Goal: Task Accomplishment & Management: Use online tool/utility

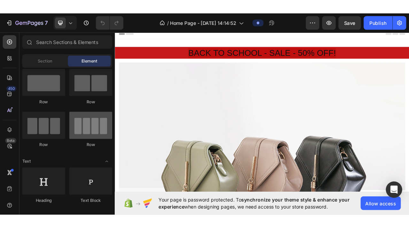
scroll to position [46, 0]
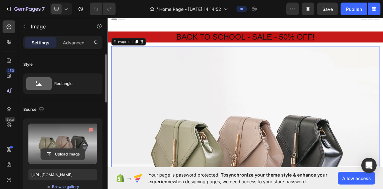
click at [51, 152] on input "file" at bounding box center [63, 154] width 44 height 11
click at [51, 153] on input "file" at bounding box center [63, 154] width 44 height 11
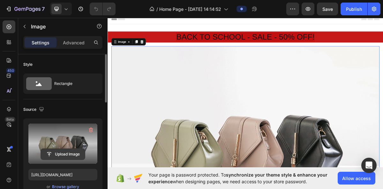
click at [51, 153] on input "file" at bounding box center [63, 154] width 44 height 11
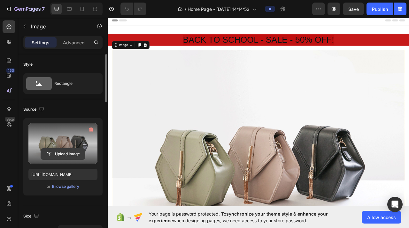
click at [56, 159] on input "file" at bounding box center [63, 154] width 44 height 11
click at [60, 154] on input "file" at bounding box center [63, 154] width 44 height 11
click at [65, 150] on div "Upload Image" at bounding box center [62, 144] width 69 height 40
drag, startPoint x: 66, startPoint y: 149, endPoint x: 67, endPoint y: 157, distance: 7.7
click at [67, 156] on input "file" at bounding box center [63, 154] width 44 height 11
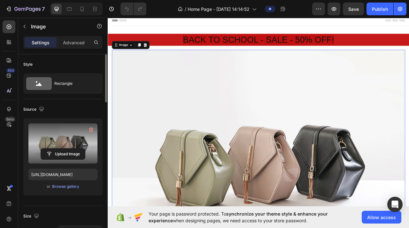
drag, startPoint x: 77, startPoint y: 134, endPoint x: 77, endPoint y: 141, distance: 7.0
click at [77, 141] on label at bounding box center [62, 144] width 69 height 40
click at [77, 149] on input "file" at bounding box center [63, 154] width 44 height 11
drag, startPoint x: 84, startPoint y: 143, endPoint x: 80, endPoint y: 159, distance: 15.8
click at [80, 159] on div "Upload Image" at bounding box center [62, 144] width 69 height 40
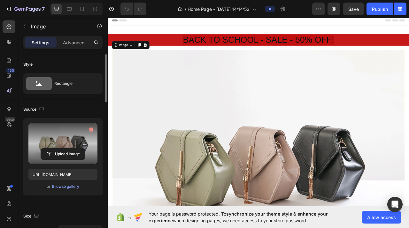
click at [63, 163] on label at bounding box center [62, 144] width 69 height 40
click at [63, 160] on input "file" at bounding box center [63, 154] width 44 height 11
click at [66, 149] on div "Upload Image" at bounding box center [62, 144] width 69 height 40
click at [89, 133] on icon "button" at bounding box center [91, 130] width 6 height 6
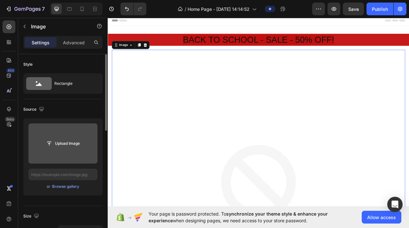
click at [65, 159] on input "file" at bounding box center [62, 144] width 69 height 40
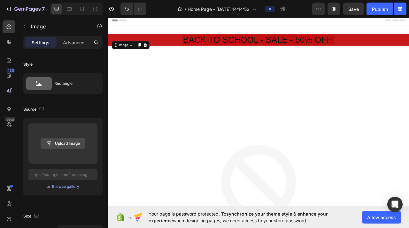
click at [70, 149] on div "Upload Image" at bounding box center [62, 144] width 69 height 40
click at [72, 141] on input "file" at bounding box center [63, 143] width 44 height 11
click at [63, 159] on div "Upload Image" at bounding box center [62, 144] width 69 height 40
click at [65, 146] on input "file" at bounding box center [63, 143] width 44 height 11
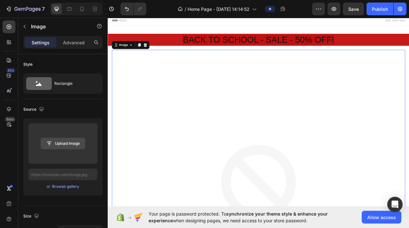
click at [65, 147] on input "file" at bounding box center [63, 143] width 44 height 11
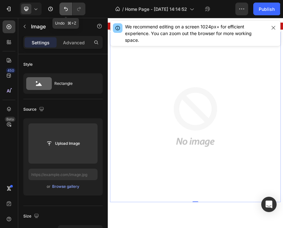
click at [65, 9] on icon "Undo/Redo" at bounding box center [66, 9] width 4 height 4
type input "https://cdn.shopify.com/s/files/1/2005/9307/files/image_demo.jpg"
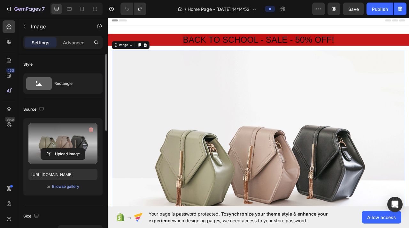
click at [74, 139] on label at bounding box center [62, 144] width 69 height 40
click at [74, 149] on input "file" at bounding box center [63, 154] width 44 height 11
click at [60, 149] on input "file" at bounding box center [63, 154] width 44 height 11
click at [61, 152] on input "file" at bounding box center [63, 154] width 44 height 11
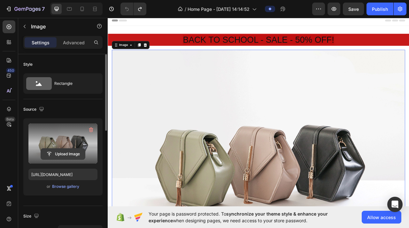
click at [61, 152] on input "file" at bounding box center [63, 154] width 44 height 11
click at [62, 152] on input "file" at bounding box center [63, 154] width 44 height 11
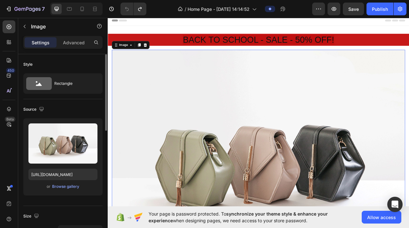
drag, startPoint x: 62, startPoint y: 152, endPoint x: 60, endPoint y: 164, distance: 12.0
click at [60, 160] on div "Upload Image" at bounding box center [62, 144] width 69 height 40
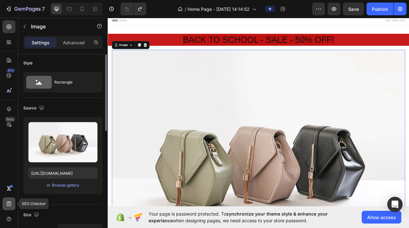
click at [13, 189] on div at bounding box center [9, 204] width 13 height 13
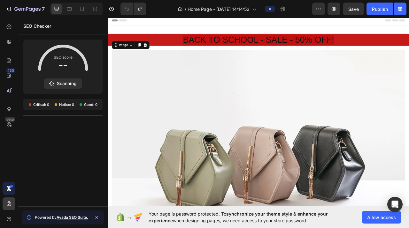
click at [10, 183] on div at bounding box center [9, 188] width 13 height 13
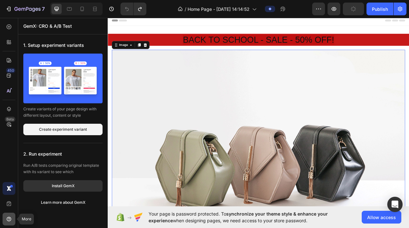
click at [6, 189] on div at bounding box center [9, 219] width 13 height 13
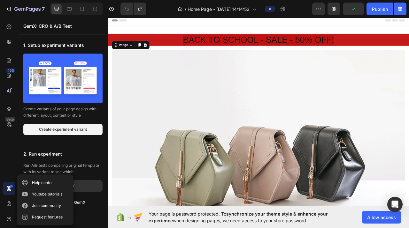
click at [7, 189] on icon at bounding box center [9, 189] width 6 height 6
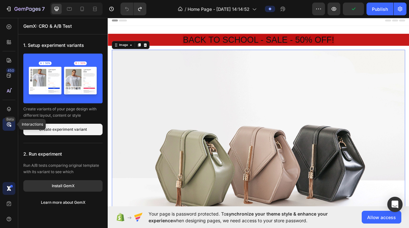
click at [9, 125] on icon at bounding box center [10, 126] width 2 height 2
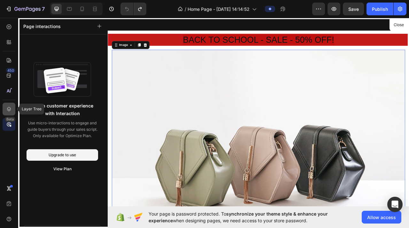
click at [9, 108] on icon at bounding box center [9, 109] width 6 height 6
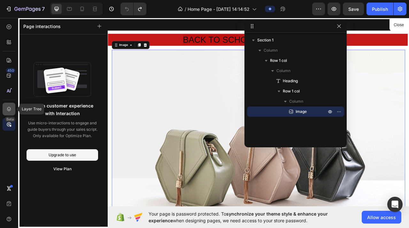
click at [9, 108] on icon at bounding box center [9, 109] width 6 height 6
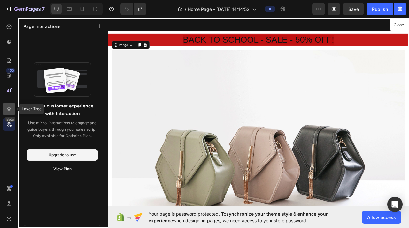
click at [10, 107] on div at bounding box center [9, 109] width 13 height 13
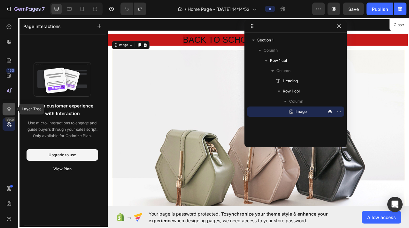
click at [10, 107] on icon at bounding box center [9, 109] width 6 height 6
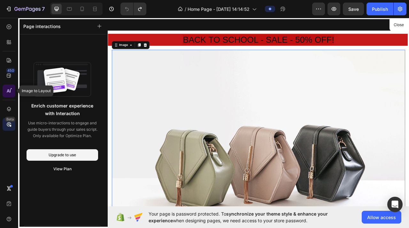
click at [11, 88] on icon at bounding box center [11, 89] width 2 height 2
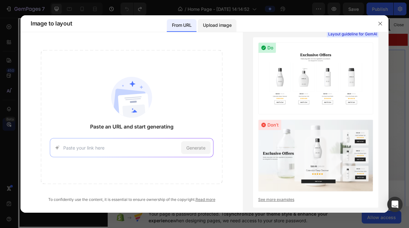
click at [220, 29] on p "Upload image" at bounding box center [217, 25] width 28 height 8
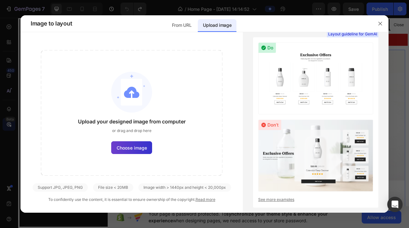
click at [134, 149] on span "Choose image" at bounding box center [132, 148] width 30 height 7
click at [0, 0] on input "Choose image" at bounding box center [0, 0] width 0 height 0
click at [134, 147] on span "Choose image" at bounding box center [132, 148] width 30 height 7
click at [0, 0] on input "Choose image" at bounding box center [0, 0] width 0 height 0
click at [134, 146] on span "Choose image" at bounding box center [132, 148] width 30 height 7
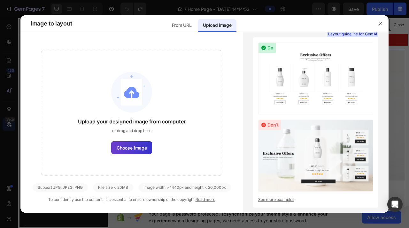
click at [0, 0] on input "Choose image" at bounding box center [0, 0] width 0 height 0
click at [134, 146] on span "Choose image" at bounding box center [132, 148] width 30 height 7
click at [134, 147] on span "Choose image" at bounding box center [132, 148] width 30 height 7
click at [0, 0] on input "Choose image" at bounding box center [0, 0] width 0 height 0
click at [134, 142] on label "Choose image" at bounding box center [131, 147] width 41 height 13
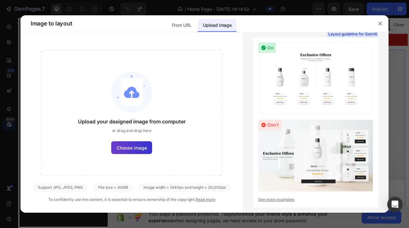
click at [0, 0] on input "Choose image" at bounding box center [0, 0] width 0 height 0
click at [136, 93] on img at bounding box center [131, 92] width 41 height 41
drag, startPoint x: 342, startPoint y: 73, endPoint x: 174, endPoint y: 57, distance: 168.5
click at [148, 86] on div "Upload your designed image from computer or drag and drop here Choose image Sup…" at bounding box center [204, 122] width 368 height 181
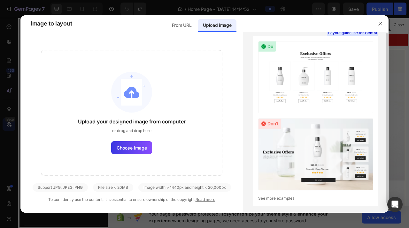
click at [170, 181] on div "Upload your designed image from computer or drag and drop here Choose image Sup…" at bounding box center [131, 126] width 222 height 153
click at [170, 185] on div "Image width > 1440px and height < 20,000px" at bounding box center [184, 188] width 93 height 8
drag, startPoint x: 170, startPoint y: 185, endPoint x: 171, endPoint y: 188, distance: 3.3
click at [170, 187] on div "Image width > 1440px and height < 20,000px" at bounding box center [184, 188] width 93 height 8
click at [202, 189] on link "Read more" at bounding box center [205, 199] width 20 height 5
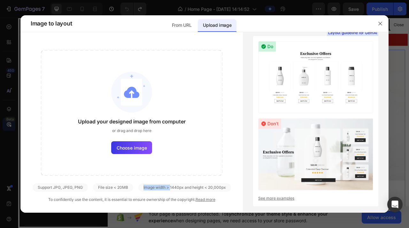
click at [202, 189] on link "Read more" at bounding box center [205, 199] width 20 height 5
click at [208, 189] on link "Read more" at bounding box center [205, 199] width 20 height 5
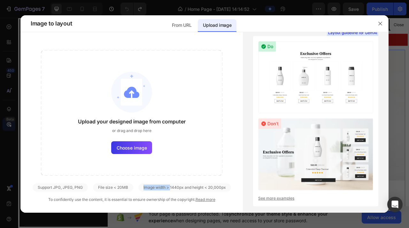
click at [208, 189] on link "Read more" at bounding box center [205, 199] width 20 height 5
click at [141, 155] on div "Upload your designed image from computer or drag and drop here Choose image" at bounding box center [131, 113] width 181 height 126
click at [143, 149] on span "Choose image" at bounding box center [132, 148] width 30 height 7
click at [0, 0] on input "Choose image" at bounding box center [0, 0] width 0 height 0
click at [143, 147] on span "Choose image" at bounding box center [132, 148] width 30 height 7
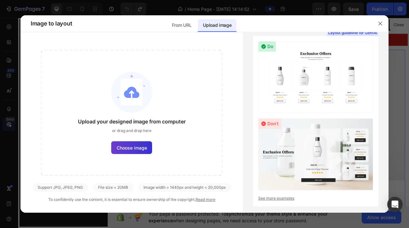
click at [0, 0] on input "Choose image" at bounding box center [0, 0] width 0 height 0
click at [143, 147] on span "Choose image" at bounding box center [132, 148] width 30 height 7
click at [0, 0] on input "Choose image" at bounding box center [0, 0] width 0 height 0
click at [126, 149] on span "Choose image" at bounding box center [132, 148] width 30 height 7
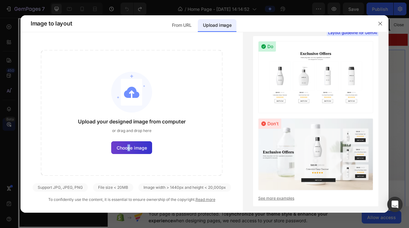
click at [0, 0] on input "Choose image" at bounding box center [0, 0] width 0 height 0
click at [126, 149] on span "Choose image" at bounding box center [132, 148] width 30 height 7
click at [0, 0] on input "Choose image" at bounding box center [0, 0] width 0 height 0
click at [126, 149] on span "Choose image" at bounding box center [132, 148] width 30 height 7
click at [0, 0] on input "Choose image" at bounding box center [0, 0] width 0 height 0
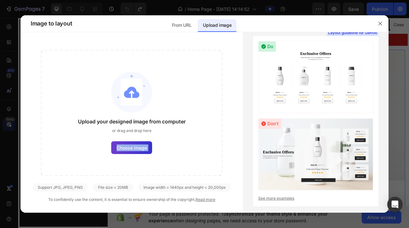
click at [126, 149] on span "Choose image" at bounding box center [132, 148] width 30 height 7
click at [0, 0] on input "Choose image" at bounding box center [0, 0] width 0 height 0
click at [126, 148] on span "Choose image" at bounding box center [132, 148] width 30 height 7
click at [0, 0] on input "Choose image" at bounding box center [0, 0] width 0 height 0
click at [126, 148] on span "Choose image" at bounding box center [132, 148] width 30 height 7
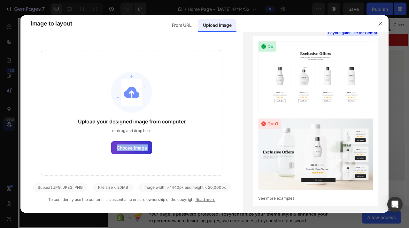
click at [0, 0] on input "Choose image" at bounding box center [0, 0] width 0 height 0
click at [126, 148] on span "Choose image" at bounding box center [132, 148] width 30 height 7
click at [0, 0] on input "Choose image" at bounding box center [0, 0] width 0 height 0
click at [194, 27] on div "From URL" at bounding box center [182, 25] width 30 height 13
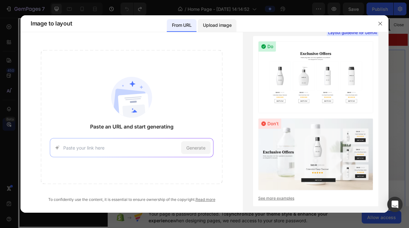
click at [215, 28] on p "Upload image" at bounding box center [217, 25] width 28 height 8
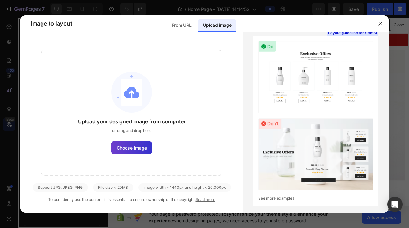
click at [139, 146] on span "Choose image" at bounding box center [132, 148] width 30 height 7
click at [0, 0] on input "Choose image" at bounding box center [0, 0] width 0 height 0
drag, startPoint x: 139, startPoint y: 146, endPoint x: 136, endPoint y: 152, distance: 7.0
click at [136, 152] on label "Choose image" at bounding box center [131, 147] width 41 height 13
click at [0, 0] on input "Choose image" at bounding box center [0, 0] width 0 height 0
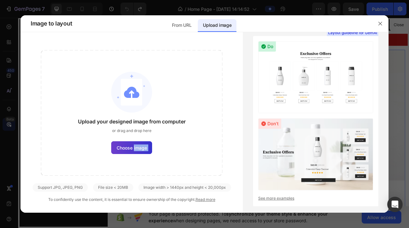
click at [138, 149] on span "Choose image" at bounding box center [132, 148] width 30 height 7
click at [0, 0] on input "Choose image" at bounding box center [0, 0] width 0 height 0
click at [124, 146] on span "Choose image" at bounding box center [132, 148] width 30 height 7
click at [0, 0] on input "Choose image" at bounding box center [0, 0] width 0 height 0
click at [122, 148] on span "Choose image" at bounding box center [132, 148] width 30 height 7
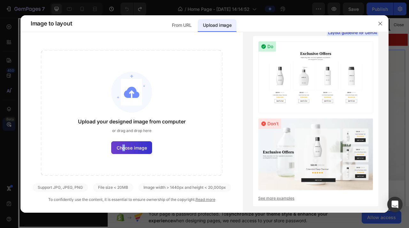
click at [121, 147] on span "Choose image" at bounding box center [132, 148] width 30 height 7
click at [0, 0] on input "Choose image" at bounding box center [0, 0] width 0 height 0
click at [121, 147] on span "Choose image" at bounding box center [132, 148] width 30 height 7
click at [0, 0] on input "Choose image" at bounding box center [0, 0] width 0 height 0
click at [383, 27] on button "button" at bounding box center [380, 24] width 10 height 10
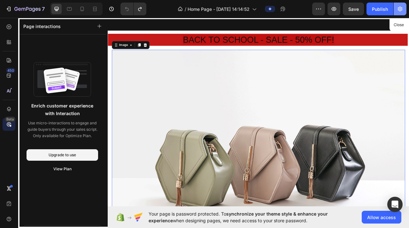
click at [383, 10] on icon "button" at bounding box center [400, 9] width 6 height 6
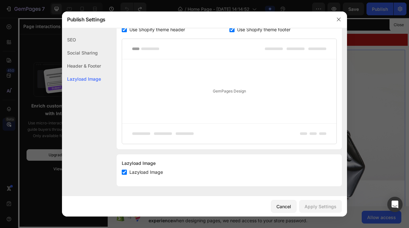
scroll to position [125, 0]
click at [95, 78] on div "Lazyload Image" at bounding box center [81, 78] width 39 height 13
click at [332, 23] on div at bounding box center [338, 19] width 17 height 17
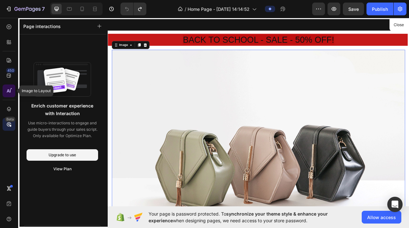
click at [14, 88] on div at bounding box center [9, 91] width 13 height 13
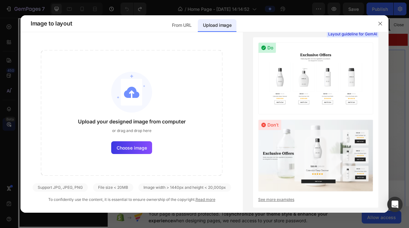
click at [11, 73] on div at bounding box center [204, 114] width 409 height 228
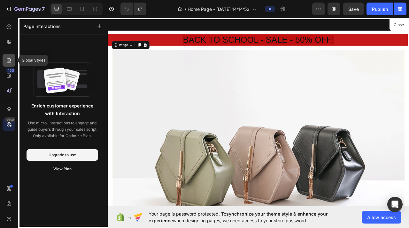
click at [9, 58] on icon at bounding box center [9, 60] width 6 height 6
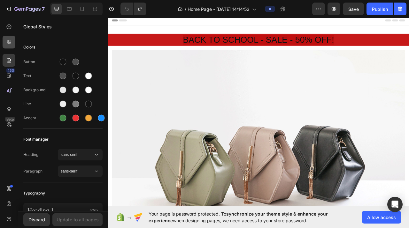
click at [7, 46] on div at bounding box center [9, 42] width 13 height 13
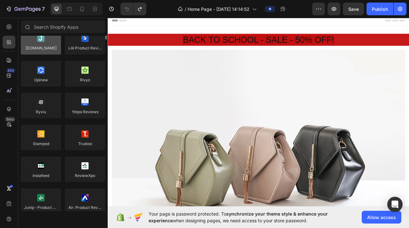
scroll to position [0, 0]
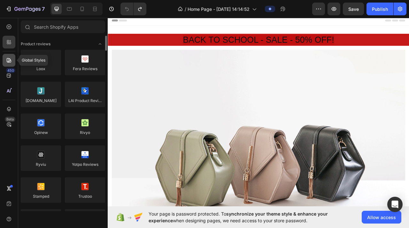
click at [15, 62] on div at bounding box center [9, 60] width 13 height 13
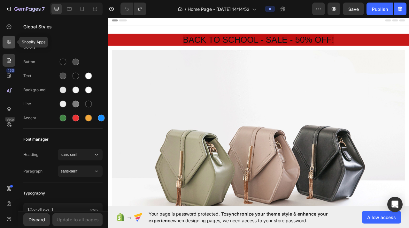
click at [10, 42] on icon at bounding box center [10, 43] width 2 height 2
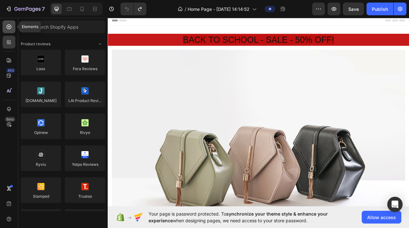
click at [12, 31] on div at bounding box center [9, 26] width 13 height 13
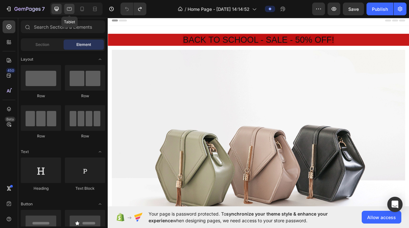
click at [68, 10] on icon at bounding box center [69, 9] width 6 height 6
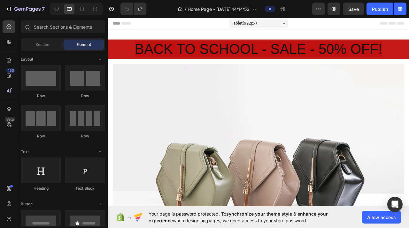
click at [83, 15] on div "7 / Home Page - Aug 27, 14:14:52 Preview Save Publish" at bounding box center [204, 9] width 409 height 18
click at [82, 13] on div at bounding box center [82, 9] width 10 height 10
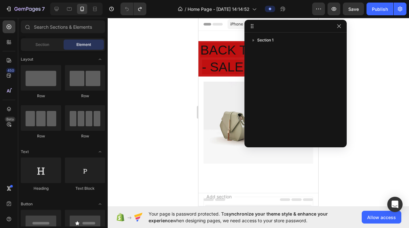
click at [347, 27] on div at bounding box center [258, 123] width 301 height 210
click at [343, 27] on div at bounding box center [295, 26] width 102 height 13
click at [341, 26] on button "button" at bounding box center [339, 26] width 8 height 8
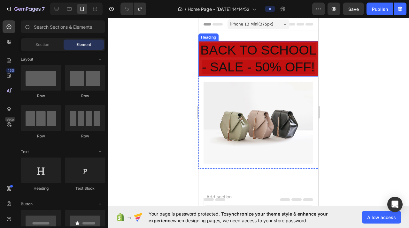
click at [279, 56] on span "BACK TO SCHOOL - SALE - 50% OFF!" at bounding box center [258, 59] width 116 height 32
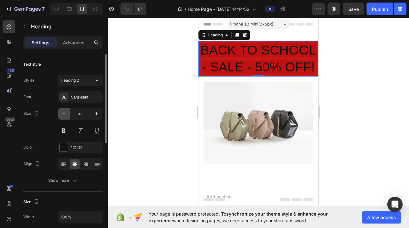
click at [68, 116] on button "button" at bounding box center [63, 113] width 11 height 11
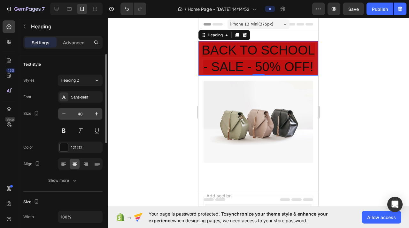
click at [82, 112] on input "40" at bounding box center [80, 113] width 21 height 11
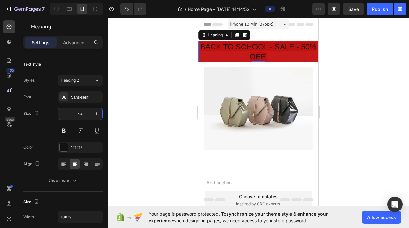
type input "24"
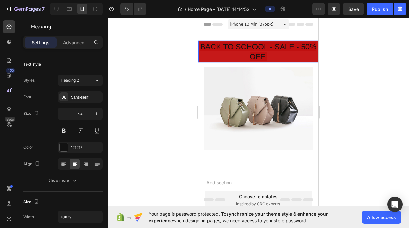
click at [251, 46] on span "BACK TO SCHOOL - SALE - 50% OFF!" at bounding box center [258, 51] width 116 height 19
click at [213, 47] on span "BACK TO SCHOOL - SALE - 50% OFF!" at bounding box center [258, 51] width 116 height 19
click at [217, 46] on span "BACK TO SCHOOL - SALE - 50% OFF!" at bounding box center [258, 51] width 116 height 19
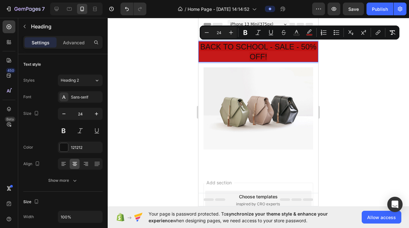
click at [283, 47] on span "BACK TO SCHOOL - SALE - 50% OFF!" at bounding box center [258, 51] width 116 height 19
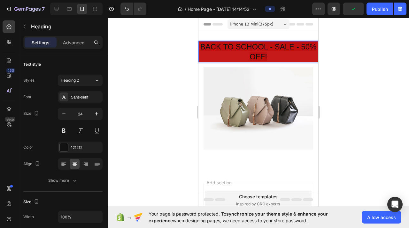
click at [225, 50] on span "BACK TO SCHOOL - SALE - 50% OFF!" at bounding box center [258, 51] width 116 height 19
click at [219, 48] on span "BACK TO SCHOOL - SALE - 50% OFF!" at bounding box center [258, 51] width 116 height 19
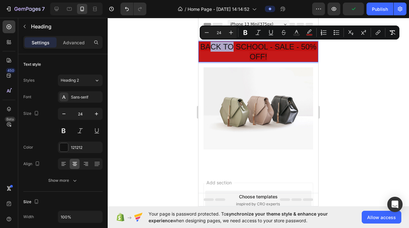
drag, startPoint x: 215, startPoint y: 48, endPoint x: 254, endPoint y: 47, distance: 39.6
click at [251, 46] on span "BACK TO SCHOOL - SALE - 50% OFF!" at bounding box center [258, 51] width 116 height 19
click at [276, 50] on span "BACK TO SCHOOL - SALE - 50% OFF!" at bounding box center [258, 51] width 116 height 19
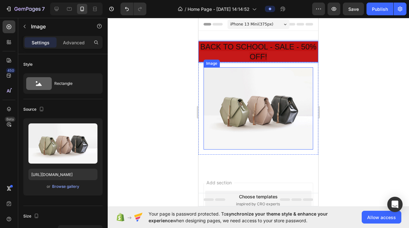
drag, startPoint x: 257, startPoint y: 87, endPoint x: 260, endPoint y: 89, distance: 4.1
click at [258, 87] on img at bounding box center [258, 108] width 110 height 82
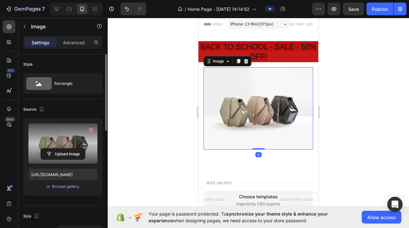
click at [72, 148] on label at bounding box center [62, 144] width 69 height 40
click at [72, 149] on input "file" at bounding box center [63, 154] width 44 height 11
click at [71, 152] on input "file" at bounding box center [63, 154] width 44 height 11
click at [70, 152] on input "file" at bounding box center [63, 154] width 44 height 11
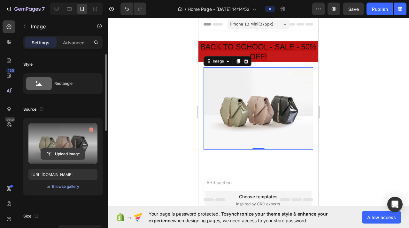
click at [72, 156] on input "file" at bounding box center [63, 154] width 44 height 11
click at [72, 157] on input "file" at bounding box center [63, 154] width 44 height 11
click at [73, 155] on input "file" at bounding box center [63, 154] width 44 height 11
drag, startPoint x: 73, startPoint y: 155, endPoint x: 71, endPoint y: 151, distance: 4.7
click at [71, 151] on input "file" at bounding box center [63, 154] width 44 height 11
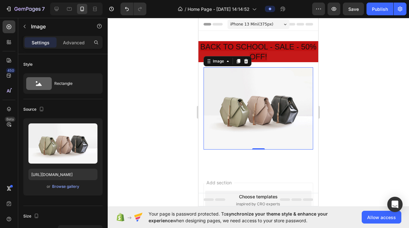
click at [247, 21] on div "iPhone 13 Mini ( 375 px)" at bounding box center [258, 24] width 62 height 10
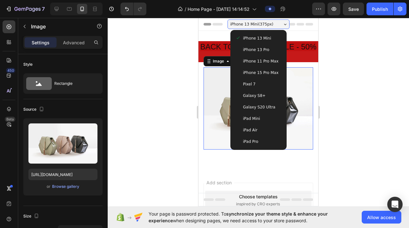
click at [262, 100] on div "Galaxy S8+" at bounding box center [258, 95] width 51 height 11
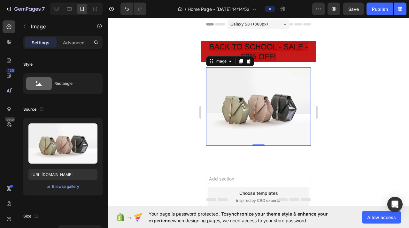
click at [270, 25] on div "Galaxy S8+ ( 360 px)" at bounding box center [258, 24] width 62 height 10
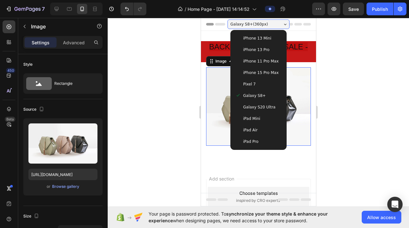
click at [262, 60] on span "iPhone 11 Pro Max" at bounding box center [260, 61] width 35 height 6
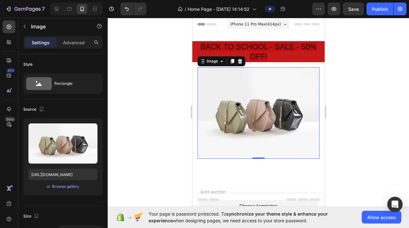
click at [271, 23] on span "iPhone 11 Pro Max ( 414 px)" at bounding box center [255, 24] width 50 height 6
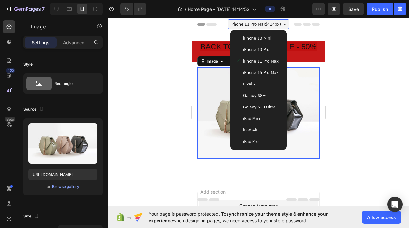
scroll to position [1, 0]
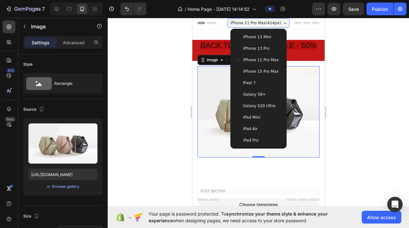
click at [256, 139] on div "iPad Pro" at bounding box center [258, 140] width 46 height 6
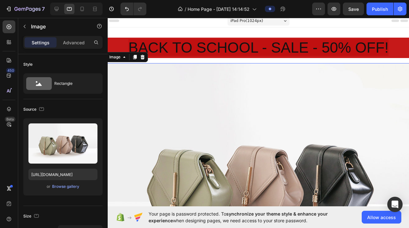
scroll to position [0, 0]
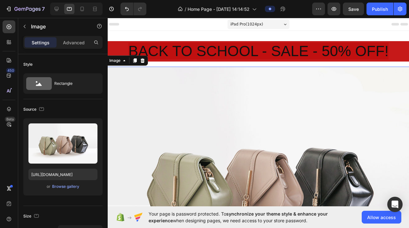
click at [260, 21] on span "iPad Pro ( 1024 px)" at bounding box center [246, 24] width 33 height 6
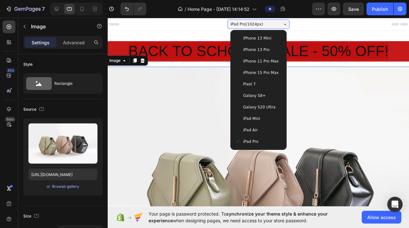
click at [247, 47] on span "iPhone 13 Pro" at bounding box center [256, 50] width 26 height 6
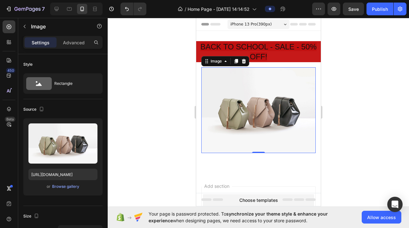
click at [265, 19] on div "iPhone 13 Pro ( 390 px) iPhone 13 Mini iPhone 13 Pro iPhone 11 Pro Max iPhone 1…" at bounding box center [258, 25] width 62 height 13
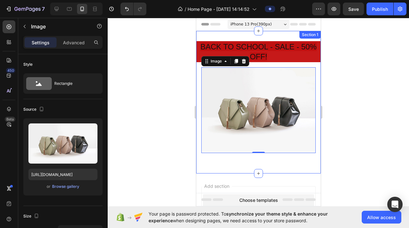
click at [262, 30] on div "iPhone 13 Pro ( 390 px) iPhone 13 Mini iPhone 13 Pro iPhone 11 Pro Max iPhone 1…" at bounding box center [258, 25] width 62 height 13
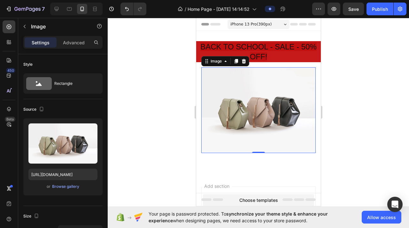
click at [263, 27] on span "iPhone 13 Pro ( 390 px)" at bounding box center [250, 24] width 41 height 6
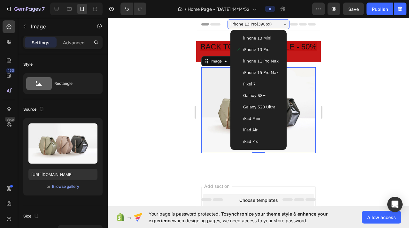
click at [260, 39] on span "iPhone 13 Mini" at bounding box center [257, 38] width 28 height 6
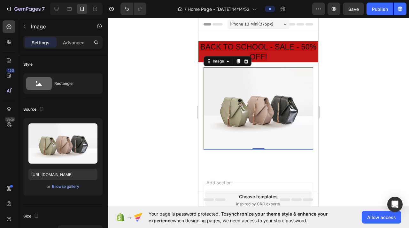
click at [267, 27] on span "iPhone 13 Mini ( 375 px)" at bounding box center [251, 24] width 43 height 6
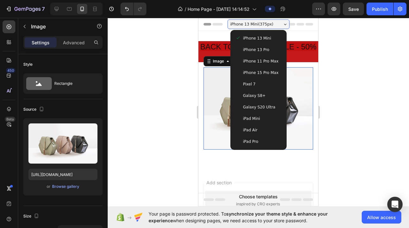
click at [260, 53] on div "iPhone 13 Pro" at bounding box center [258, 49] width 51 height 11
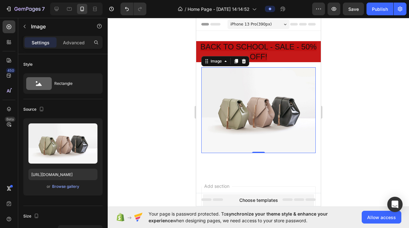
click at [310, 151] on div "Image 0 Row" at bounding box center [258, 110] width 125 height 96
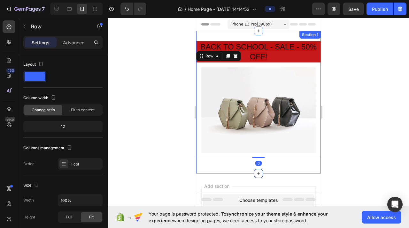
drag, startPoint x: 309, startPoint y: 159, endPoint x: 306, endPoint y: 169, distance: 10.0
click at [307, 168] on div "⁠⁠⁠⁠⁠⁠⁠ BACK TO SCHOOL - SALE - 50% OFF! Heading Image Row 0 Row Section 1" at bounding box center [258, 102] width 125 height 143
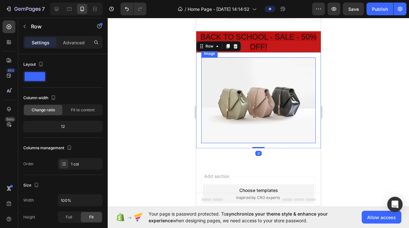
scroll to position [11, 0]
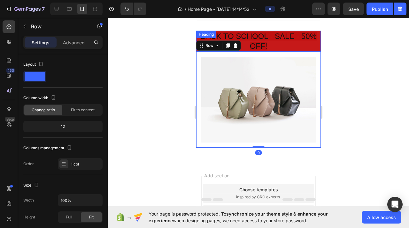
click at [269, 40] on span "BACK TO SCHOOL - SALE - 50% OFF!" at bounding box center [258, 41] width 116 height 19
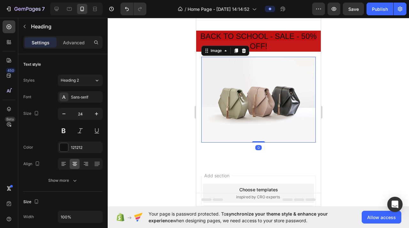
click at [260, 97] on img at bounding box center [258, 100] width 114 height 86
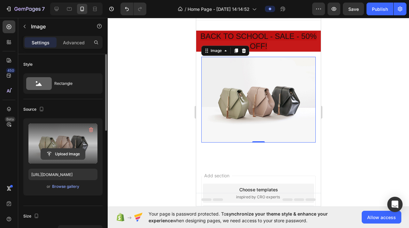
click at [69, 158] on input "file" at bounding box center [63, 154] width 44 height 11
drag, startPoint x: 72, startPoint y: 152, endPoint x: 71, endPoint y: 156, distance: 4.5
click at [71, 156] on input "file" at bounding box center [63, 154] width 44 height 11
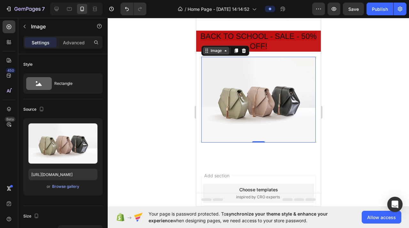
click at [214, 52] on div "Image" at bounding box center [216, 51] width 14 height 6
click at [214, 51] on div "Image" at bounding box center [216, 51] width 14 height 6
click at [216, 57] on img at bounding box center [258, 100] width 114 height 86
click at [220, 51] on div "Image" at bounding box center [216, 51] width 14 height 6
click at [222, 53] on div "Image" at bounding box center [215, 51] width 27 height 8
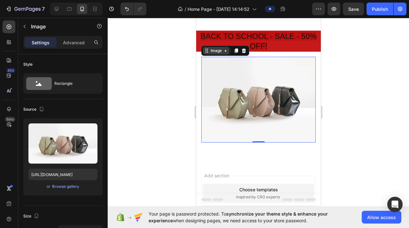
click at [225, 53] on icon at bounding box center [225, 50] width 5 height 5
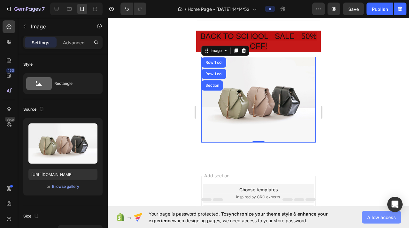
click at [381, 189] on button "Allow access" at bounding box center [382, 217] width 40 height 13
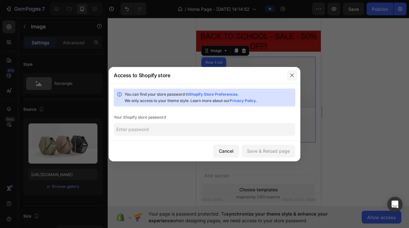
click at [293, 75] on icon "button" at bounding box center [291, 75] width 5 height 5
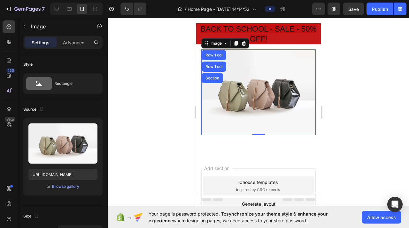
scroll to position [50, 0]
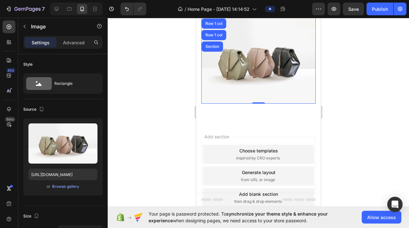
click at [205, 189] on div "Your page is password protected. To synchronize your theme style & enhance your…" at bounding box center [258, 218] width 301 height 22
click at [213, 189] on span "Footer" at bounding box center [214, 200] width 12 height 6
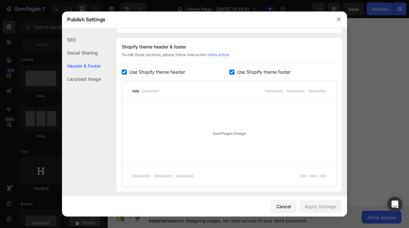
scroll to position [86, 0]
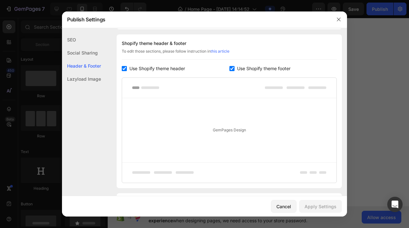
click at [94, 59] on div "Social Sharing" at bounding box center [81, 65] width 39 height 13
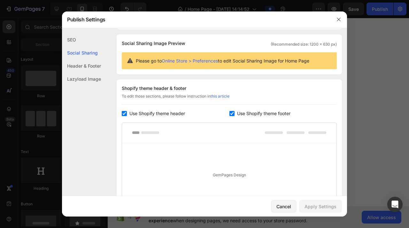
click at [96, 46] on div "SEO" at bounding box center [81, 52] width 39 height 13
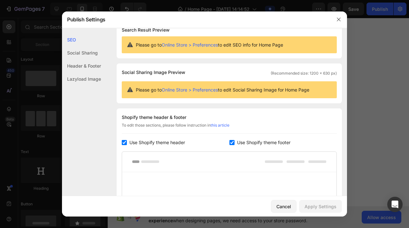
scroll to position [0, 0]
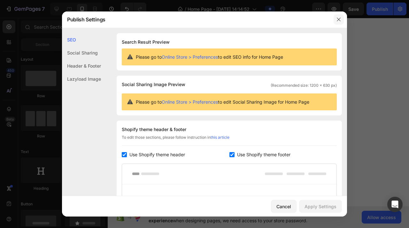
click at [340, 19] on icon "button" at bounding box center [338, 19] width 5 height 5
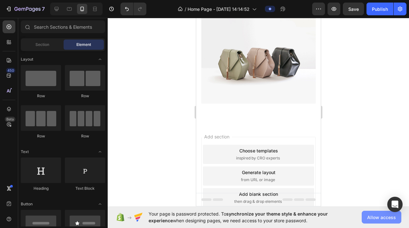
click at [380, 189] on span "Allow access" at bounding box center [381, 217] width 29 height 7
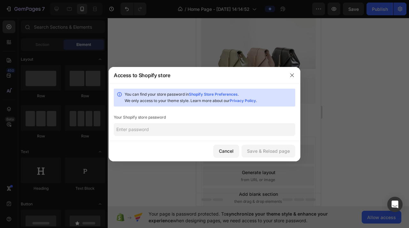
click at [159, 128] on input "text" at bounding box center [204, 129] width 181 height 13
type input "Giappone03!"
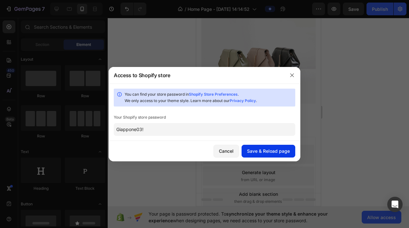
click at [280, 154] on div "Save & Reload page" at bounding box center [268, 151] width 43 height 7
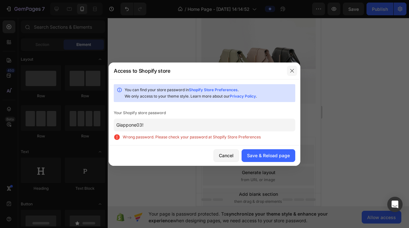
click at [293, 70] on icon "button" at bounding box center [291, 70] width 5 height 5
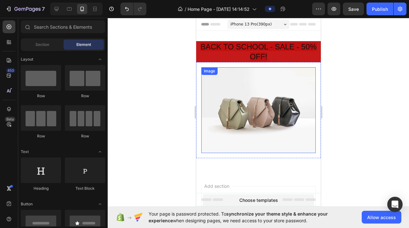
click at [244, 100] on img at bounding box center [258, 110] width 114 height 86
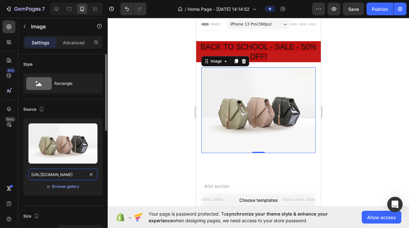
click at [78, 175] on input "https://cdn.shopify.com/s/files/1/2005/9307/files/image_demo.jpg" at bounding box center [62, 174] width 69 height 11
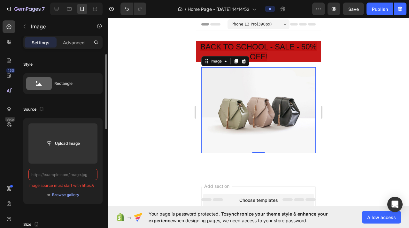
type input "https://cdn.shopify.com/s/files/1/2005/9307/files/image_demo.jpg"
click at [59, 189] on div "Upload Image https://cdn.shopify.com/s/files/1/2005/9307/files/image_demo.jpg I…" at bounding box center [62, 161] width 79 height 86
click at [63, 186] on span "Image source must start with https://" at bounding box center [61, 186] width 66 height 6
click at [69, 181] on div "https://cdn.shopify.com/s/files/1/2005/9307/files/image_demo.jpg Image source m…" at bounding box center [62, 179] width 69 height 20
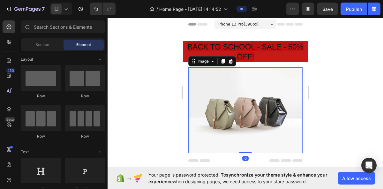
click at [255, 103] on img at bounding box center [245, 110] width 114 height 86
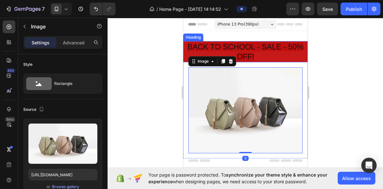
click at [262, 58] on p "⁠⁠⁠⁠⁠⁠⁠ BACK TO SCHOOL - SALE - 50% OFF!" at bounding box center [245, 52] width 123 height 20
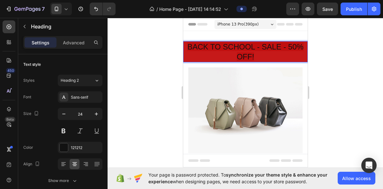
click at [195, 49] on span "BACK TO SCHOOL - SALE - 50% OFF!" at bounding box center [245, 51] width 116 height 19
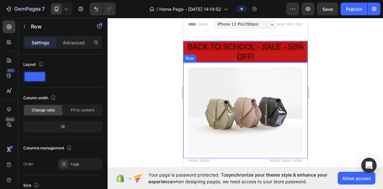
click at [225, 66] on div "Image Row" at bounding box center [245, 110] width 125 height 96
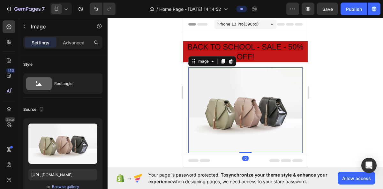
click at [246, 111] on img at bounding box center [245, 110] width 114 height 86
click at [229, 103] on img at bounding box center [245, 110] width 114 height 86
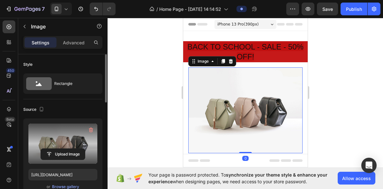
click at [68, 141] on label at bounding box center [62, 144] width 69 height 40
click at [68, 149] on input "file" at bounding box center [63, 154] width 44 height 11
click at [58, 149] on div "Upload Image" at bounding box center [62, 144] width 69 height 40
click at [58, 149] on input "file" at bounding box center [63, 154] width 44 height 11
click at [58, 155] on input "file" at bounding box center [63, 154] width 44 height 11
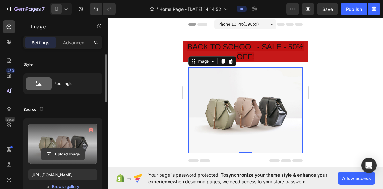
click at [58, 154] on input "file" at bounding box center [63, 154] width 44 height 11
click at [58, 153] on input "file" at bounding box center [63, 154] width 44 height 11
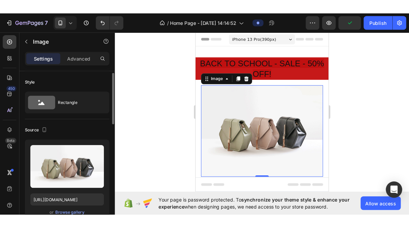
scroll to position [54, 0]
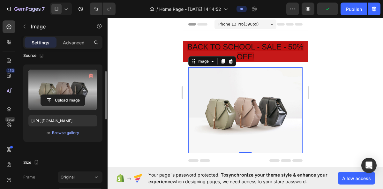
click at [71, 92] on label at bounding box center [62, 90] width 69 height 40
click at [71, 95] on input "file" at bounding box center [63, 100] width 44 height 11
click at [72, 98] on input "file" at bounding box center [63, 100] width 44 height 11
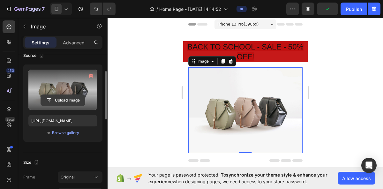
click at [72, 98] on input "file" at bounding box center [63, 100] width 44 height 11
click at [72, 99] on input "file" at bounding box center [63, 100] width 44 height 11
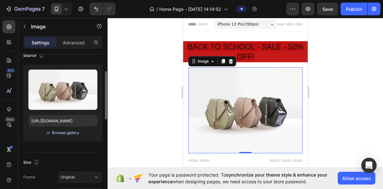
click at [62, 134] on div "Browse gallery" at bounding box center [65, 133] width 27 height 6
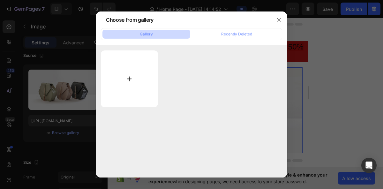
click at [132, 82] on input "file" at bounding box center [129, 78] width 57 height 57
click at [132, 80] on input "file" at bounding box center [129, 78] width 57 height 57
click at [130, 76] on input "file" at bounding box center [129, 78] width 57 height 57
click at [131, 77] on input "file" at bounding box center [129, 78] width 57 height 57
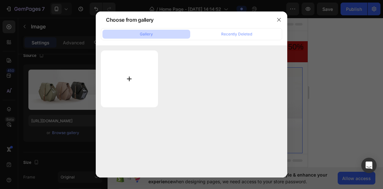
click at [132, 78] on input "file" at bounding box center [129, 78] width 57 height 57
click at [134, 77] on input "file" at bounding box center [129, 78] width 57 height 57
click at [134, 78] on input "file" at bounding box center [129, 78] width 57 height 57
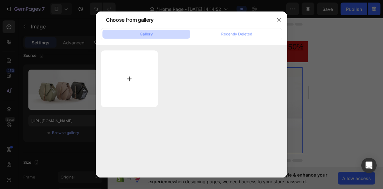
click at [133, 78] on input "file" at bounding box center [129, 78] width 57 height 57
click at [223, 7] on div at bounding box center [191, 94] width 383 height 189
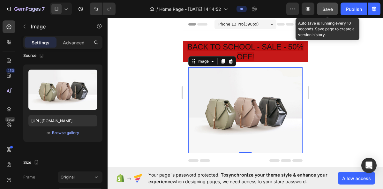
click at [334, 6] on button "Save" at bounding box center [327, 9] width 21 height 13
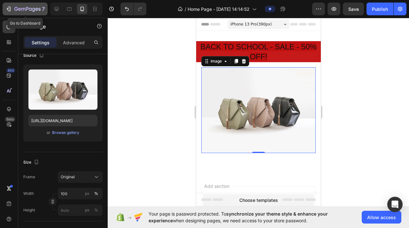
click at [17, 12] on button "7" at bounding box center [25, 9] width 45 height 13
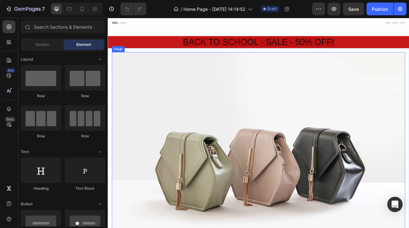
click at [206, 157] on img at bounding box center [299, 202] width 373 height 280
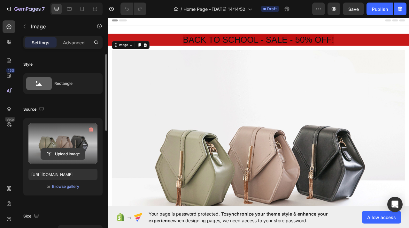
click at [67, 151] on input "file" at bounding box center [63, 154] width 44 height 11
click at [67, 154] on input "file" at bounding box center [63, 154] width 44 height 11
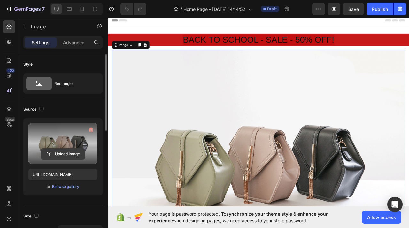
click at [68, 153] on input "file" at bounding box center [63, 154] width 44 height 11
click at [68, 152] on input "file" at bounding box center [63, 154] width 44 height 11
click at [68, 151] on input "file" at bounding box center [63, 154] width 44 height 11
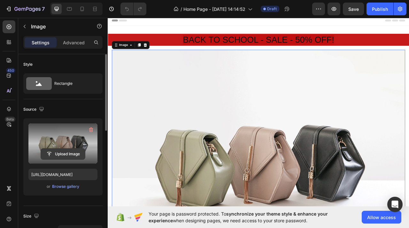
click at [68, 151] on input "file" at bounding box center [63, 154] width 44 height 11
click at [72, 152] on input "file" at bounding box center [63, 154] width 44 height 11
click at [72, 151] on input "file" at bounding box center [63, 154] width 44 height 11
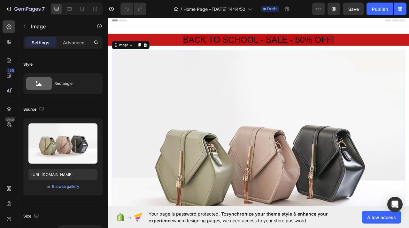
click at [135, 160] on img at bounding box center [299, 199] width 373 height 280
click at [146, 157] on img at bounding box center [299, 199] width 373 height 280
click at [175, 156] on img at bounding box center [299, 199] width 373 height 280
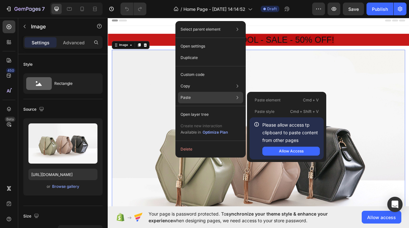
click at [219, 109] on div "Paste Paste element Cmd + V Paste style Cmd + Shift + V Please allow access tp …" at bounding box center [210, 114] width 65 height 11
click at [279, 150] on div "Allow Access" at bounding box center [291, 152] width 25 height 6
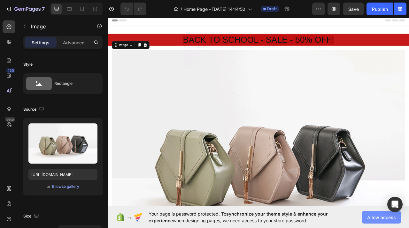
click at [367, 218] on button "Allow access" at bounding box center [382, 217] width 40 height 13
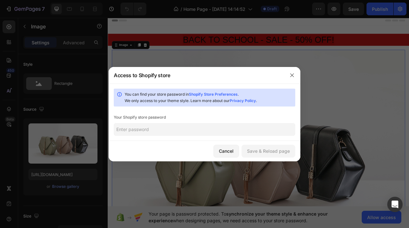
click at [182, 134] on input "text" at bounding box center [204, 129] width 181 height 13
click at [219, 95] on link "Shopify Store Preferences" at bounding box center [213, 94] width 49 height 5
click at [220, 95] on link "Shopify Store Preferences" at bounding box center [213, 94] width 49 height 5
click at [222, 93] on link "Shopify Store Preferences" at bounding box center [213, 94] width 49 height 5
click at [211, 94] on link "Shopify Store Preferences" at bounding box center [213, 94] width 49 height 5
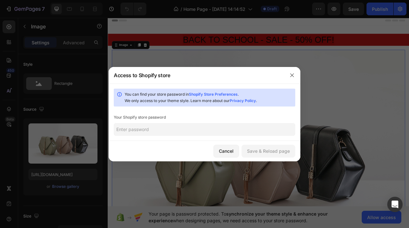
click at [166, 124] on input "text" at bounding box center [204, 129] width 181 height 13
click at [238, 102] on link "Privacy Policy" at bounding box center [243, 100] width 26 height 5
click at [239, 101] on link "Privacy Policy" at bounding box center [243, 100] width 26 height 5
click at [172, 124] on input "text" at bounding box center [204, 129] width 181 height 13
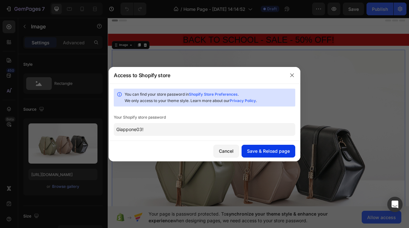
type input "Giappone03!"
click at [255, 152] on div "Save & Reload page" at bounding box center [268, 151] width 43 height 7
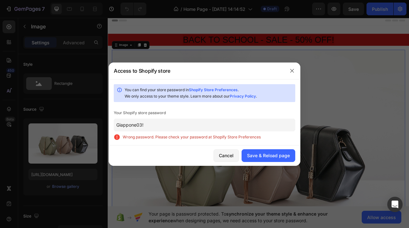
click at [150, 127] on input "Giappone03!" at bounding box center [204, 125] width 181 height 13
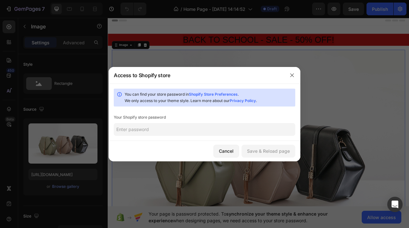
click at [215, 94] on link "Shopify Store Preferences" at bounding box center [213, 94] width 49 height 5
click at [153, 101] on div "You can find your store password in Shopify Store Preferences . We only access …" at bounding box center [209, 97] width 168 height 13
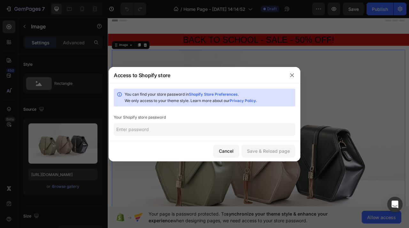
click at [119, 94] on icon at bounding box center [119, 95] width 1 height 2
click at [294, 78] on button "button" at bounding box center [292, 75] width 10 height 10
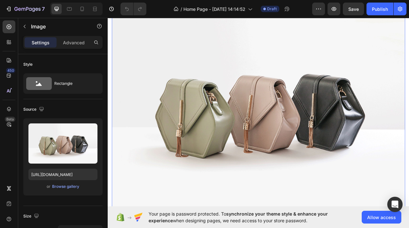
scroll to position [65, 0]
click at [287, 210] on div "Your page is password protected. To synchronize your theme style & enhance your…" at bounding box center [258, 218] width 301 height 22
click at [298, 220] on span "Your page is password protected. To synchronize your theme style & enhance your…" at bounding box center [251, 217] width 204 height 13
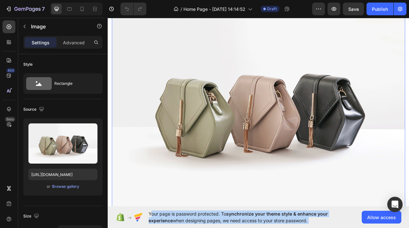
drag, startPoint x: 298, startPoint y: 220, endPoint x: 339, endPoint y: 216, distance: 41.4
click at [298, 220] on span "Your page is password protected. To synchronize your theme style & enhance your…" at bounding box center [251, 217] width 204 height 13
click at [372, 212] on button "Allow access" at bounding box center [382, 217] width 40 height 13
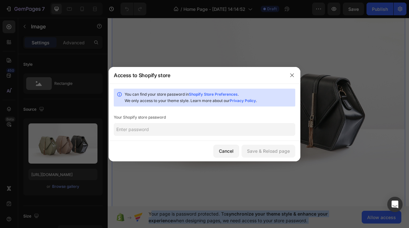
click at [173, 133] on input "text" at bounding box center [204, 129] width 181 height 13
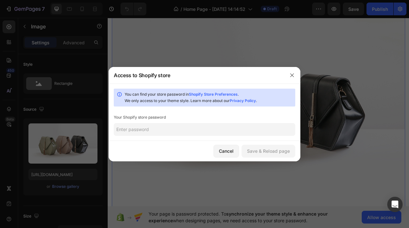
click at [135, 57] on div at bounding box center [204, 114] width 409 height 228
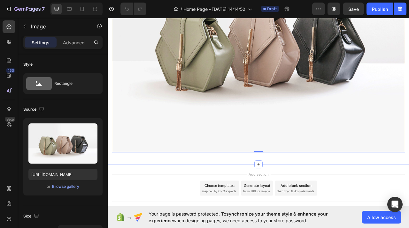
scroll to position [181, 0]
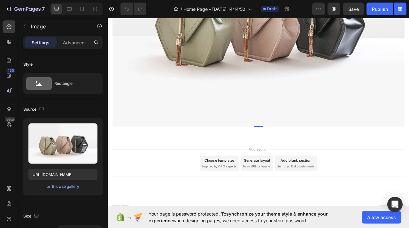
click at [378, 224] on div "Your page is password protected. To synchronize your theme style & enhance your…" at bounding box center [258, 218] width 301 height 22
click at [378, 219] on span "Allow access" at bounding box center [381, 217] width 29 height 7
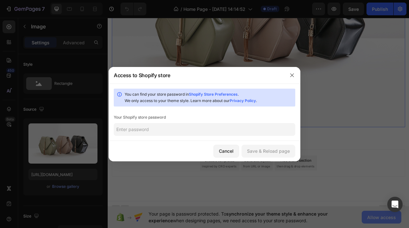
click at [378, 219] on div at bounding box center [204, 114] width 409 height 228
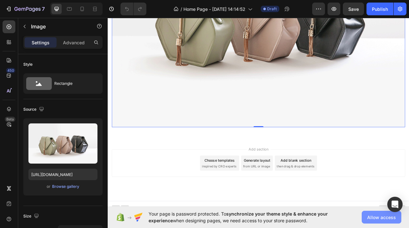
click at [374, 220] on span "Allow access" at bounding box center [381, 217] width 29 height 7
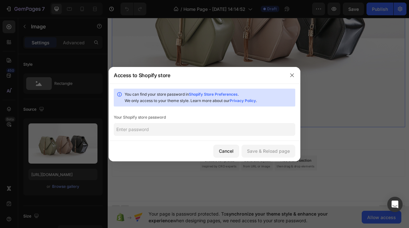
click at [225, 125] on input "text" at bounding box center [204, 129] width 181 height 13
click at [280, 151] on div "Save & Reload page" at bounding box center [268, 151] width 43 height 7
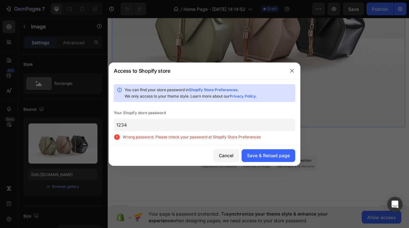
click at [193, 137] on span "Wrong password. Please check your password at Shopify Store Preferences" at bounding box center [209, 137] width 172 height 6
click at [226, 89] on link "Shopify Store Preferences" at bounding box center [213, 90] width 49 height 5
click at [227, 89] on link "Shopify Store Preferences" at bounding box center [213, 90] width 49 height 5
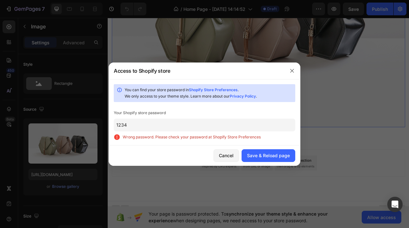
click at [227, 89] on link "Shopify Store Preferences" at bounding box center [213, 90] width 49 height 5
click at [227, 90] on link "Shopify Store Preferences" at bounding box center [213, 90] width 49 height 5
click at [226, 91] on link "Shopify Store Preferences" at bounding box center [213, 90] width 49 height 5
click at [215, 89] on link "Shopify Store Preferences" at bounding box center [213, 90] width 49 height 5
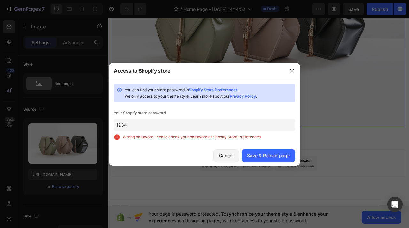
click at [215, 89] on link "Shopify Store Preferences" at bounding box center [213, 90] width 49 height 5
click at [128, 126] on input "1234" at bounding box center [204, 125] width 181 height 13
click at [128, 125] on input "1234" at bounding box center [204, 125] width 181 height 13
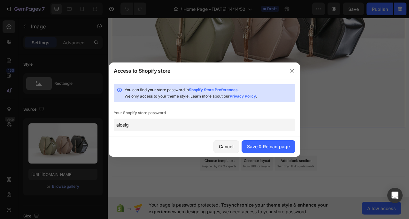
type input "aiceig"
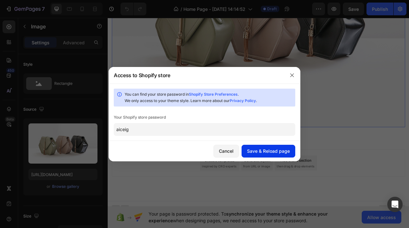
click at [269, 146] on button "Save & Reload page" at bounding box center [268, 151] width 54 height 13
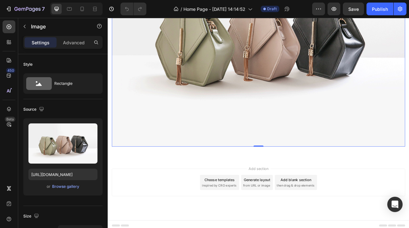
click at [210, 112] on img at bounding box center [299, 42] width 373 height 280
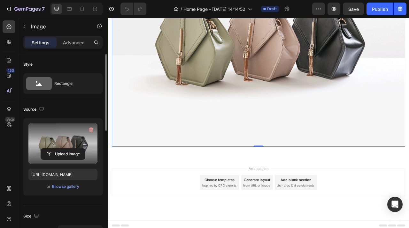
scroll to position [0, 0]
click at [64, 152] on input "file" at bounding box center [63, 154] width 44 height 11
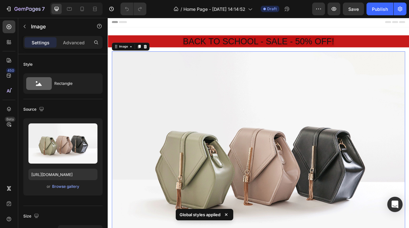
scroll to position [2, 0]
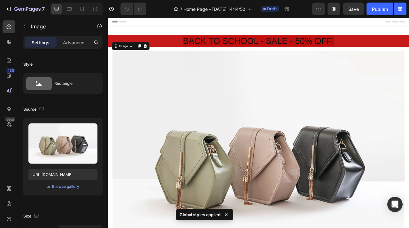
drag, startPoint x: 265, startPoint y: 139, endPoint x: 263, endPoint y: 136, distance: 4.1
click at [266, 139] on img at bounding box center [299, 200] width 373 height 280
click at [134, 49] on div "Image" at bounding box center [137, 54] width 48 height 10
click at [135, 56] on icon at bounding box center [136, 53] width 5 height 5
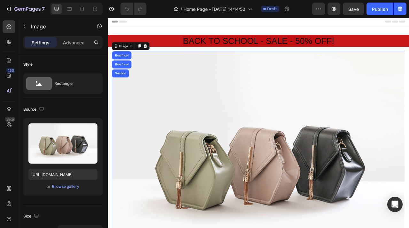
click at [197, 127] on img at bounding box center [299, 200] width 373 height 280
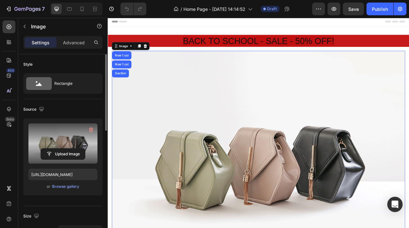
click at [75, 145] on label at bounding box center [62, 144] width 69 height 40
click at [75, 149] on input "file" at bounding box center [63, 154] width 44 height 11
click at [68, 150] on input "file" at bounding box center [63, 154] width 44 height 11
click at [70, 154] on input "file" at bounding box center [63, 154] width 44 height 11
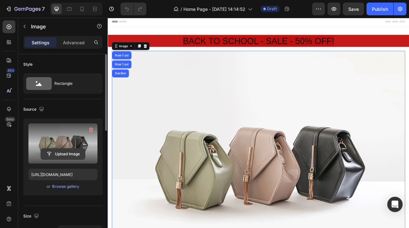
click at [70, 154] on input "file" at bounding box center [63, 154] width 44 height 11
click at [73, 152] on input "file" at bounding box center [63, 154] width 44 height 11
click at [73, 151] on input "file" at bounding box center [63, 154] width 44 height 11
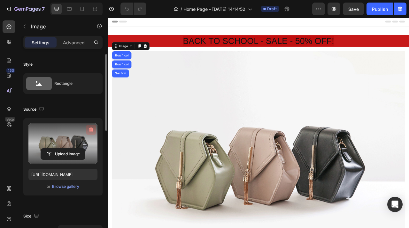
click at [89, 130] on icon "button" at bounding box center [91, 130] width 6 height 6
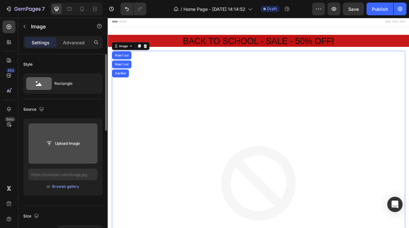
click at [57, 149] on button "Upload Image" at bounding box center [63, 143] width 45 height 11
click at [60, 145] on input "file" at bounding box center [63, 143] width 44 height 11
click at [62, 143] on input "file" at bounding box center [63, 143] width 44 height 11
click at [62, 142] on input "file" at bounding box center [63, 143] width 44 height 11
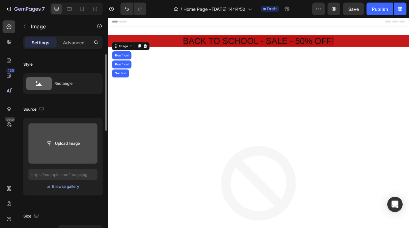
click at [62, 142] on input "file" at bounding box center [63, 143] width 44 height 11
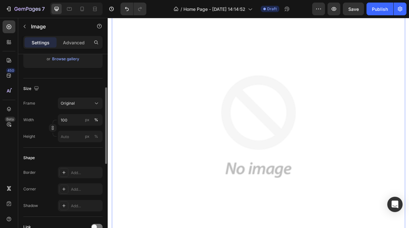
scroll to position [0, 0]
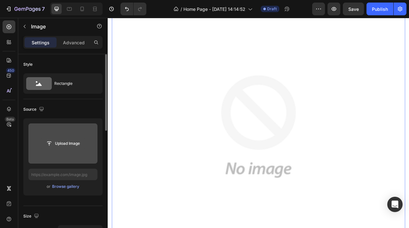
click at [54, 142] on input "file" at bounding box center [63, 143] width 44 height 11
click at [54, 139] on input "file" at bounding box center [63, 143] width 44 height 11
click at [54, 140] on input "file" at bounding box center [63, 143] width 44 height 11
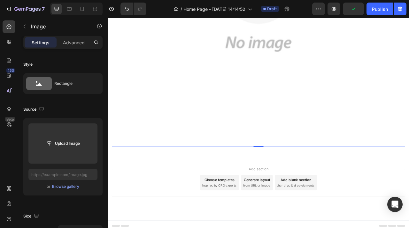
scroll to position [250, 0]
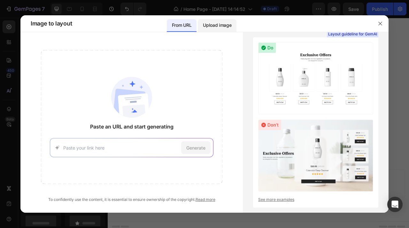
click at [224, 24] on p "Upload image" at bounding box center [217, 25] width 28 height 8
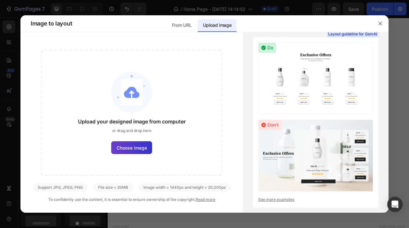
click at [127, 153] on label "Choose image" at bounding box center [131, 147] width 41 height 13
click at [0, 0] on input "Choose image" at bounding box center [0, 0] width 0 height 0
click at [132, 148] on span "Choose image" at bounding box center [132, 148] width 30 height 7
click at [0, 0] on input "Choose image" at bounding box center [0, 0] width 0 height 0
click at [134, 146] on span "Choose image" at bounding box center [132, 148] width 30 height 7
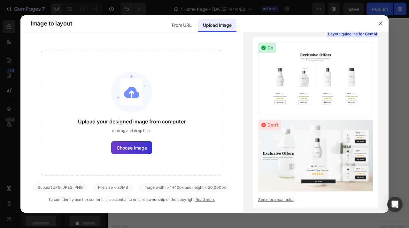
click at [0, 0] on input "Choose image" at bounding box center [0, 0] width 0 height 0
click at [134, 146] on span "Choose image" at bounding box center [132, 148] width 30 height 7
click at [0, 0] on input "Choose image" at bounding box center [0, 0] width 0 height 0
click at [134, 146] on span "Choose image" at bounding box center [132, 148] width 30 height 7
click at [0, 0] on input "Choose image" at bounding box center [0, 0] width 0 height 0
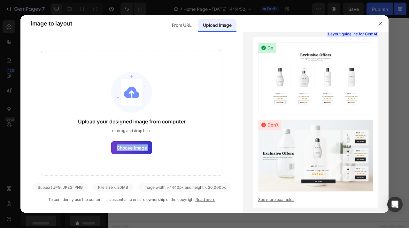
click at [134, 145] on span "Choose image" at bounding box center [132, 148] width 30 height 7
click at [0, 0] on input "Choose image" at bounding box center [0, 0] width 0 height 0
click at [134, 145] on span "Choose image" at bounding box center [132, 148] width 30 height 7
click at [0, 0] on input "Choose image" at bounding box center [0, 0] width 0 height 0
click at [134, 145] on span "Choose image" at bounding box center [132, 148] width 30 height 7
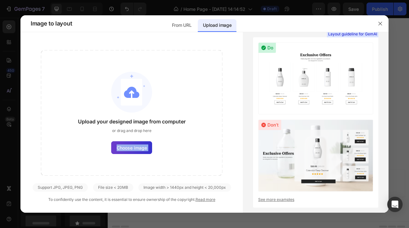
click at [0, 0] on input "Choose image" at bounding box center [0, 0] width 0 height 0
click at [134, 146] on span "Choose image" at bounding box center [132, 148] width 30 height 7
click at [0, 0] on input "Choose image" at bounding box center [0, 0] width 0 height 0
click at [141, 147] on span "Choose image" at bounding box center [132, 148] width 30 height 7
click at [0, 0] on input "Choose image" at bounding box center [0, 0] width 0 height 0
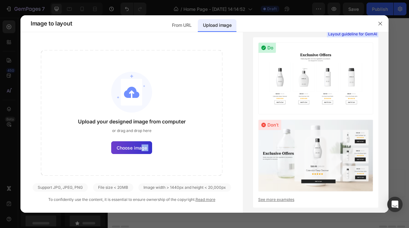
click at [141, 147] on span "Choose image" at bounding box center [132, 148] width 30 height 7
click at [0, 0] on input "Choose image" at bounding box center [0, 0] width 0 height 0
click at [141, 147] on span "Choose image" at bounding box center [132, 148] width 30 height 7
click at [0, 0] on input "Choose image" at bounding box center [0, 0] width 0 height 0
click at [142, 147] on span "Choose image" at bounding box center [132, 148] width 30 height 7
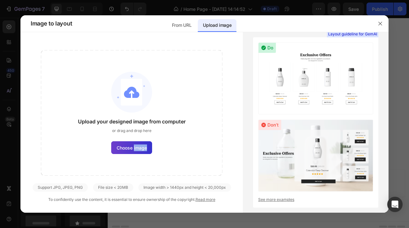
click at [0, 0] on input "Choose image" at bounding box center [0, 0] width 0 height 0
click at [142, 147] on span "Choose image" at bounding box center [132, 148] width 30 height 7
click at [0, 0] on input "Choose image" at bounding box center [0, 0] width 0 height 0
click at [142, 147] on span "Choose image" at bounding box center [132, 148] width 30 height 7
click at [0, 0] on input "Choose image" at bounding box center [0, 0] width 0 height 0
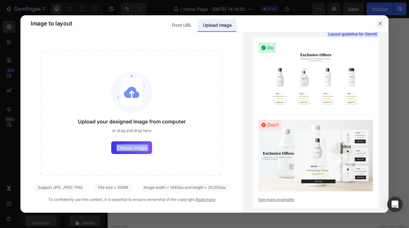
click at [380, 25] on icon "button" at bounding box center [380, 23] width 5 height 5
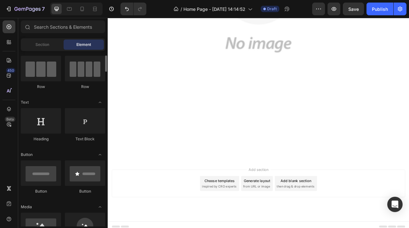
scroll to position [0, 0]
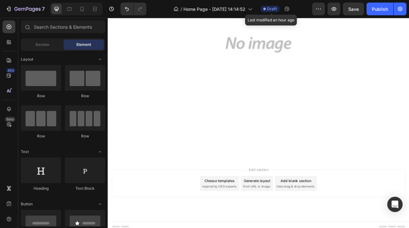
click at [272, 12] on div "Draft" at bounding box center [270, 9] width 19 height 6
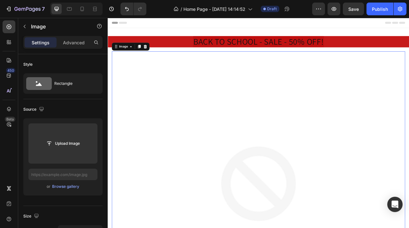
drag, startPoint x: 58, startPoint y: 74, endPoint x: 64, endPoint y: 69, distance: 7.9
click at [57, 74] on div "Rectangle" at bounding box center [62, 83] width 79 height 20
click at [66, 66] on div "Style" at bounding box center [62, 64] width 79 height 10
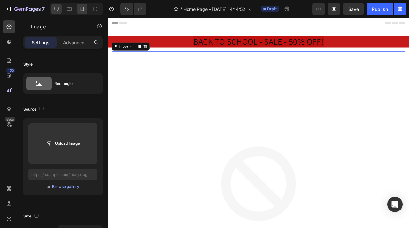
click at [80, 7] on icon at bounding box center [82, 9] width 6 height 6
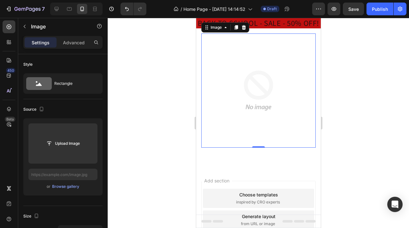
scroll to position [26, 0]
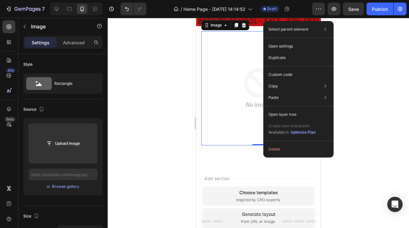
click at [265, 101] on img at bounding box center [258, 88] width 114 height 114
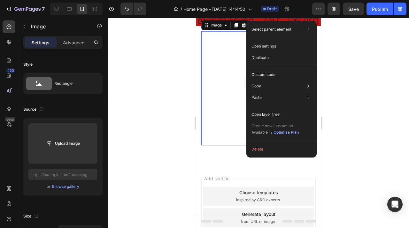
click at [347, 48] on div at bounding box center [258, 123] width 301 height 210
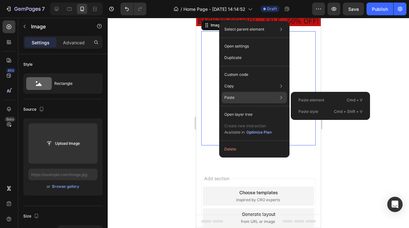
click at [258, 109] on div "Paste Paste element Cmd + V Paste style Cmd + Shift + V" at bounding box center [254, 114] width 65 height 11
click at [283, 96] on icon at bounding box center [281, 98] width 6 height 6
click at [320, 95] on div "Paste element Cmd + V Paste style Cmd + Shift + V" at bounding box center [330, 106] width 79 height 28
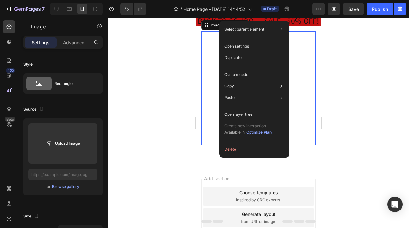
click at [297, 72] on img at bounding box center [258, 88] width 114 height 114
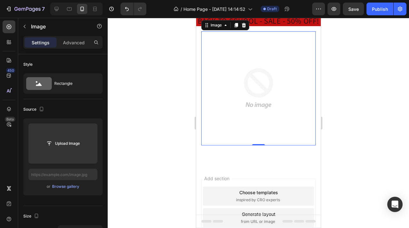
click at [300, 72] on img at bounding box center [258, 88] width 114 height 114
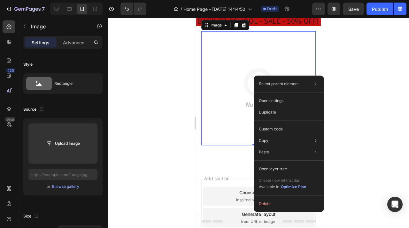
click at [215, 83] on img at bounding box center [258, 88] width 114 height 114
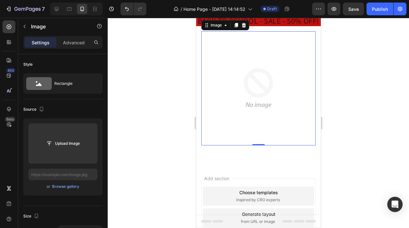
click at [171, 86] on div at bounding box center [258, 123] width 301 height 210
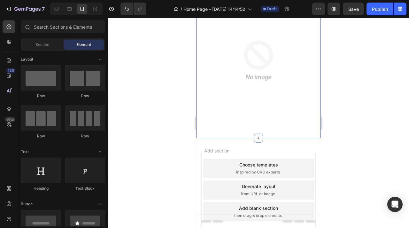
scroll to position [0, 0]
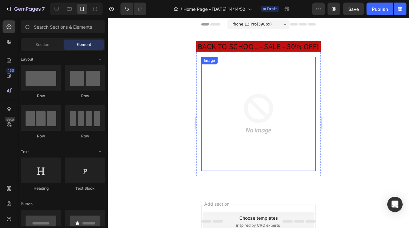
click at [277, 101] on img at bounding box center [258, 114] width 114 height 114
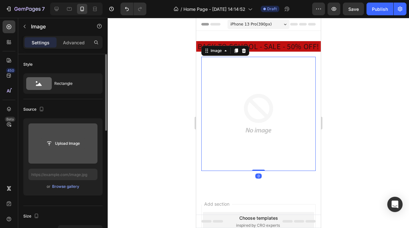
click at [76, 142] on input "file" at bounding box center [63, 143] width 44 height 11
drag, startPoint x: 74, startPoint y: 142, endPoint x: 49, endPoint y: 143, distance: 25.2
click at [73, 143] on input "file" at bounding box center [63, 143] width 44 height 11
click at [49, 143] on input "file" at bounding box center [63, 143] width 44 height 11
click at [50, 143] on input "file" at bounding box center [63, 143] width 44 height 11
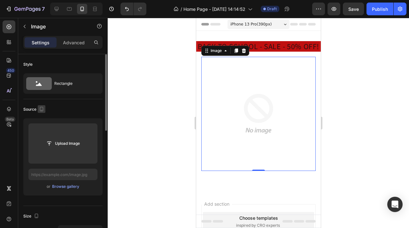
click at [40, 108] on icon "button" at bounding box center [41, 109] width 6 height 6
click at [42, 131] on icon "button" at bounding box center [43, 131] width 6 height 6
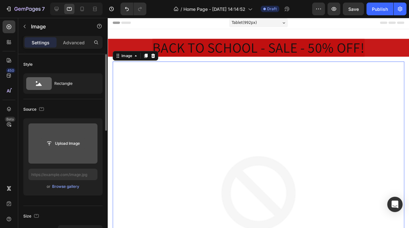
click at [61, 141] on input "file" at bounding box center [63, 143] width 44 height 11
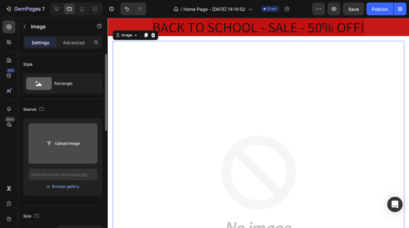
scroll to position [25, 0]
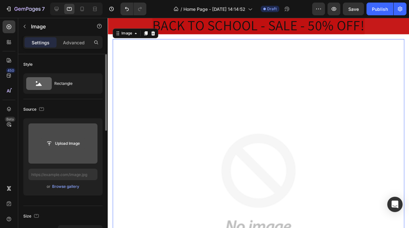
click at [62, 143] on input "file" at bounding box center [63, 143] width 44 height 11
click at [63, 144] on input "file" at bounding box center [63, 143] width 44 height 11
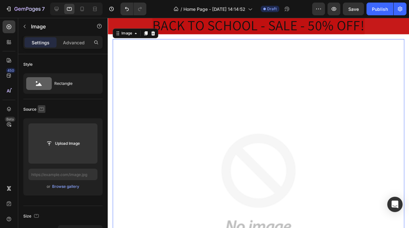
click at [38, 110] on icon "button" at bounding box center [41, 109] width 6 height 6
click at [43, 117] on icon "button" at bounding box center [43, 119] width 6 height 6
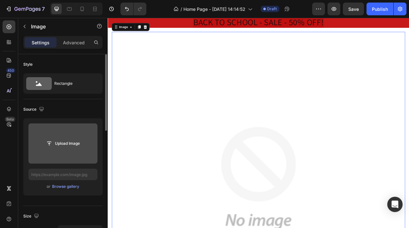
scroll to position [20, 0]
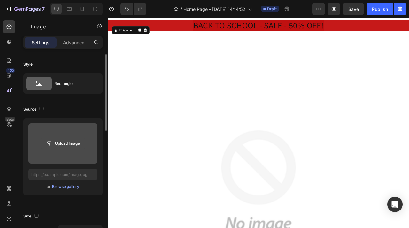
click at [61, 143] on input "file" at bounding box center [63, 143] width 44 height 11
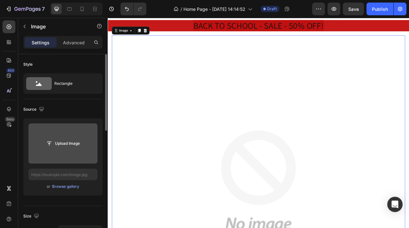
click at [61, 143] on input "file" at bounding box center [63, 143] width 44 height 11
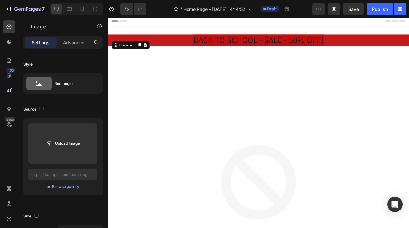
scroll to position [0, 0]
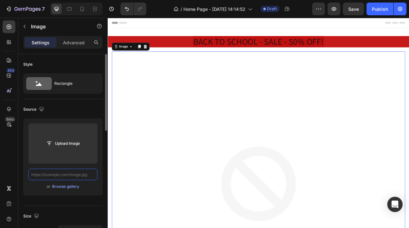
click at [80, 179] on input "text" at bounding box center [62, 174] width 69 height 11
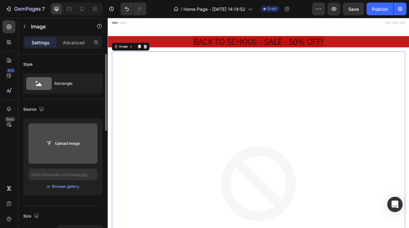
click at [83, 150] on input "file" at bounding box center [62, 144] width 69 height 40
click at [69, 144] on input "file" at bounding box center [63, 143] width 44 height 11
click at [68, 143] on input "file" at bounding box center [63, 143] width 44 height 11
click at [72, 135] on div "Upload Image" at bounding box center [62, 144] width 69 height 40
click at [71, 134] on input "file" at bounding box center [62, 144] width 69 height 40
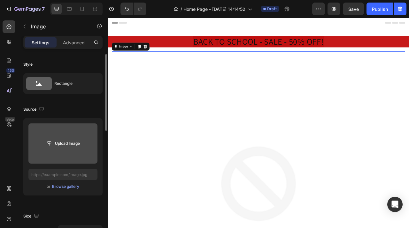
click at [72, 134] on input "file" at bounding box center [62, 144] width 69 height 40
click at [73, 134] on input "file" at bounding box center [62, 144] width 69 height 40
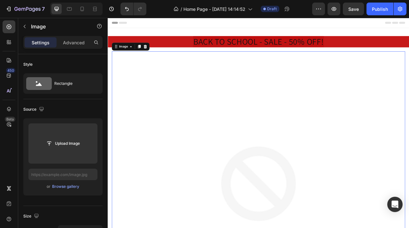
drag, startPoint x: 73, startPoint y: 135, endPoint x: 47, endPoint y: 107, distance: 38.9
click at [71, 134] on input "file" at bounding box center [62, 144] width 69 height 40
click at [100, 29] on button "button" at bounding box center [99, 26] width 10 height 10
click at [90, 54] on div "Element tips" at bounding box center [83, 52] width 31 height 6
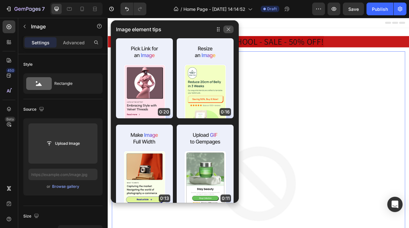
click at [230, 28] on icon "button" at bounding box center [228, 29] width 5 height 5
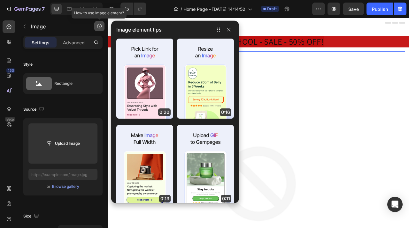
click at [100, 25] on button "button" at bounding box center [99, 26] width 10 height 10
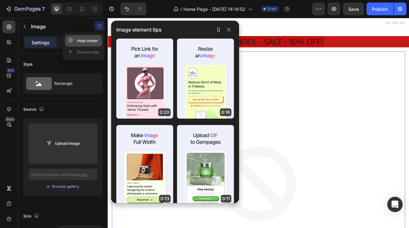
click at [91, 40] on div "Help center" at bounding box center [83, 41] width 30 height 6
click at [228, 34] on div at bounding box center [223, 30] width 20 height 10
click at [229, 32] on button "button" at bounding box center [229, 30] width 10 height 8
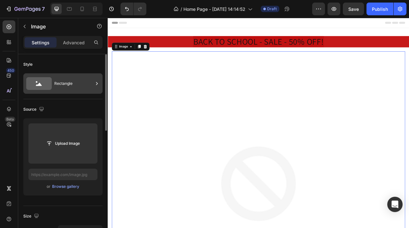
click at [76, 87] on div "Rectangle" at bounding box center [73, 83] width 39 height 15
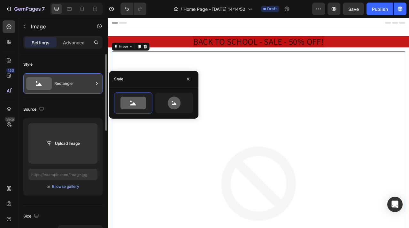
click at [76, 86] on div "Rectangle" at bounding box center [73, 83] width 39 height 15
drag, startPoint x: 78, startPoint y: 86, endPoint x: 79, endPoint y: 96, distance: 10.2
click at [78, 86] on div "Rectangle" at bounding box center [73, 83] width 39 height 15
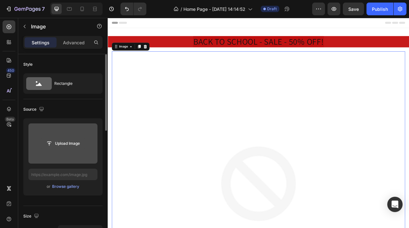
click at [62, 145] on input "file" at bounding box center [63, 143] width 44 height 11
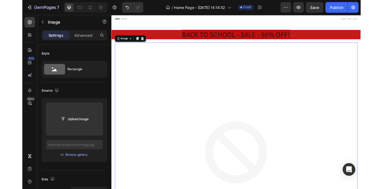
scroll to position [1, 0]
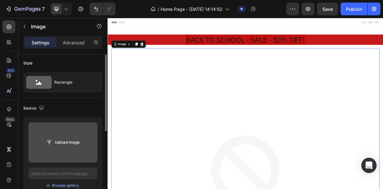
click at [65, 145] on input "file" at bounding box center [63, 142] width 44 height 11
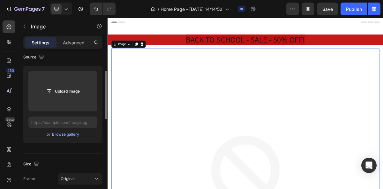
scroll to position [42, 0]
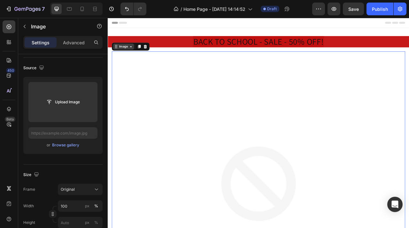
click at [130, 52] on div "Image" at bounding box center [127, 55] width 27 height 8
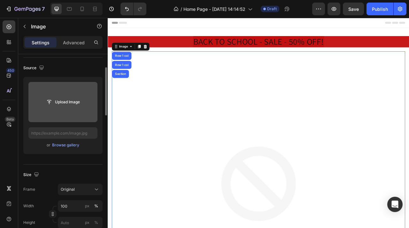
click at [77, 111] on input "file" at bounding box center [62, 102] width 69 height 40
click at [70, 101] on input "file" at bounding box center [63, 102] width 44 height 11
click at [70, 95] on input "file" at bounding box center [62, 102] width 69 height 40
click at [70, 93] on input "file" at bounding box center [62, 102] width 69 height 40
click at [70, 100] on input "file" at bounding box center [63, 102] width 44 height 11
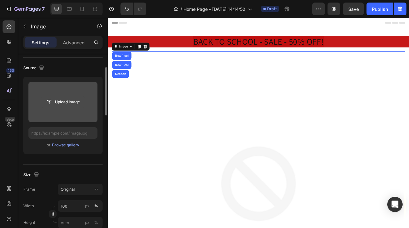
click at [70, 100] on input "file" at bounding box center [63, 102] width 44 height 11
click at [76, 102] on input "file" at bounding box center [63, 102] width 44 height 11
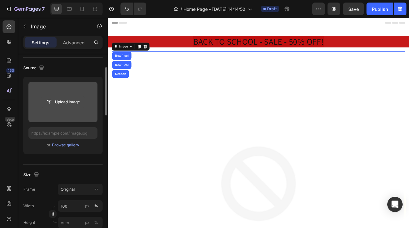
click at [76, 102] on input "file" at bounding box center [63, 102] width 44 height 11
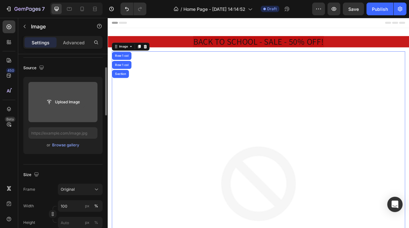
click at [81, 103] on input "file" at bounding box center [63, 102] width 44 height 11
click at [73, 93] on input "file" at bounding box center [62, 102] width 69 height 40
click at [72, 93] on input "file" at bounding box center [62, 102] width 69 height 40
click at [71, 95] on input "file" at bounding box center [62, 102] width 69 height 40
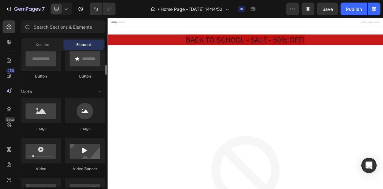
scroll to position [170, 0]
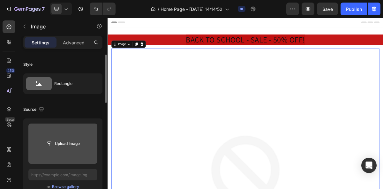
scroll to position [18, 0]
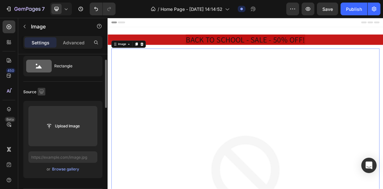
click at [38, 94] on icon "button" at bounding box center [41, 91] width 6 height 6
click at [43, 125] on icon "button" at bounding box center [43, 125] width 6 height 6
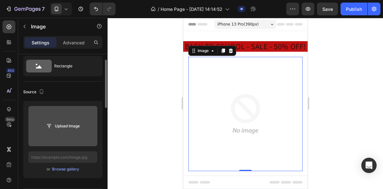
click at [59, 128] on input "file" at bounding box center [63, 126] width 44 height 11
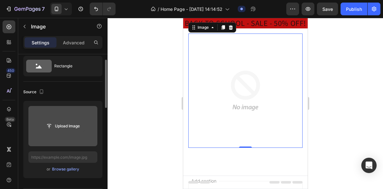
scroll to position [26, 0]
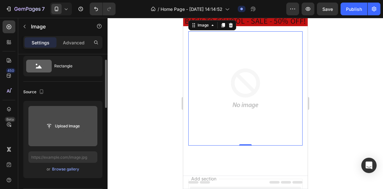
click at [59, 128] on input "file" at bounding box center [63, 126] width 44 height 11
click at [62, 127] on input "file" at bounding box center [63, 126] width 44 height 11
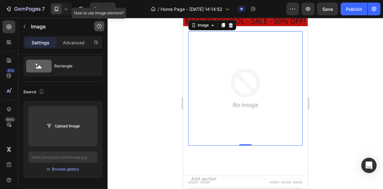
click at [103, 26] on button "button" at bounding box center [99, 26] width 10 height 10
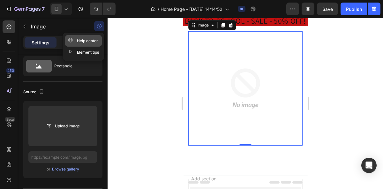
click at [97, 40] on div "Help center" at bounding box center [83, 41] width 30 height 6
click at [95, 46] on button "Help center" at bounding box center [83, 40] width 37 height 11
click at [95, 43] on div "Help center" at bounding box center [83, 41] width 30 height 6
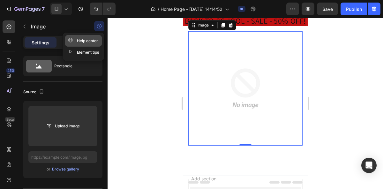
click at [81, 39] on div "Help center" at bounding box center [83, 41] width 30 height 6
click at [81, 40] on div "Help center" at bounding box center [83, 41] width 30 height 6
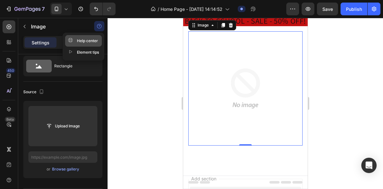
click at [81, 40] on div "Help center" at bounding box center [83, 41] width 30 height 6
click at [81, 51] on div "Element tips" at bounding box center [83, 52] width 31 height 6
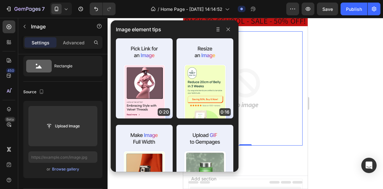
click at [106, 25] on div "Image" at bounding box center [62, 27] width 89 height 18
click at [95, 28] on button "button" at bounding box center [99, 26] width 10 height 10
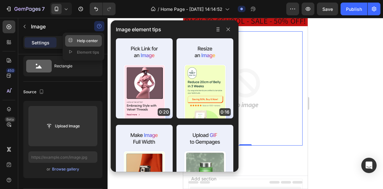
click at [93, 43] on div "Help center" at bounding box center [83, 41] width 30 height 6
click at [92, 43] on div "Help center" at bounding box center [83, 41] width 30 height 6
click at [92, 42] on div "Help center" at bounding box center [83, 41] width 30 height 6
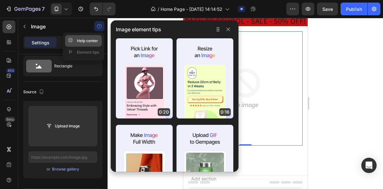
click at [92, 42] on div "Help center" at bounding box center [83, 41] width 30 height 6
click at [97, 24] on icon "button" at bounding box center [99, 26] width 5 height 5
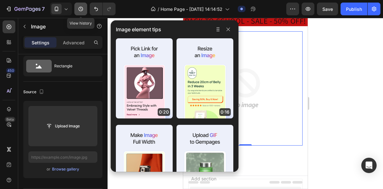
click at [83, 4] on button "button" at bounding box center [80, 9] width 13 height 13
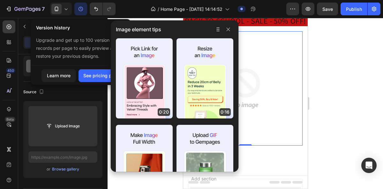
click at [323, 45] on div at bounding box center [246, 103] width 276 height 171
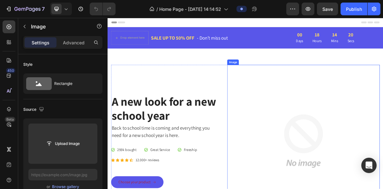
click at [347, 164] on img at bounding box center [380, 189] width 212 height 212
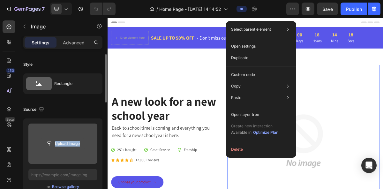
click at [85, 141] on div "Upload Image" at bounding box center [62, 143] width 69 height 11
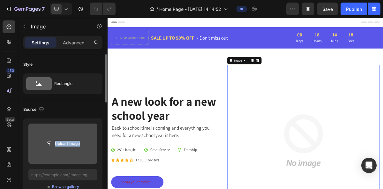
click at [75, 141] on input "file" at bounding box center [63, 143] width 44 height 11
click at [59, 146] on input "file" at bounding box center [63, 143] width 44 height 11
click at [58, 146] on input "file" at bounding box center [63, 143] width 44 height 11
click at [69, 135] on input "file" at bounding box center [62, 144] width 69 height 40
click at [78, 128] on input "file" at bounding box center [62, 144] width 69 height 40
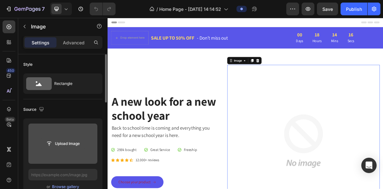
click at [69, 143] on input "file" at bounding box center [63, 143] width 44 height 11
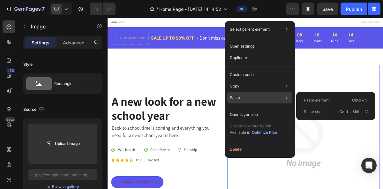
click at [318, 113] on p "Paste style" at bounding box center [314, 112] width 20 height 6
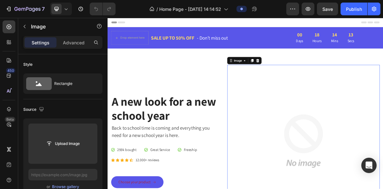
click at [373, 137] on img at bounding box center [380, 189] width 212 height 212
click at [294, 80] on div "Image" at bounding box center [289, 77] width 27 height 8
click at [336, 124] on img at bounding box center [380, 189] width 212 height 212
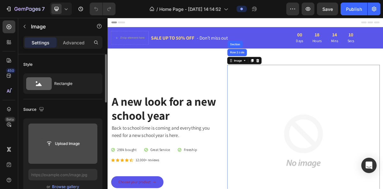
click at [73, 143] on input "file" at bounding box center [63, 143] width 44 height 11
drag, startPoint x: 76, startPoint y: 141, endPoint x: 79, endPoint y: 141, distance: 3.2
click at [77, 141] on input "file" at bounding box center [63, 143] width 44 height 11
click at [79, 141] on input "file" at bounding box center [63, 143] width 44 height 11
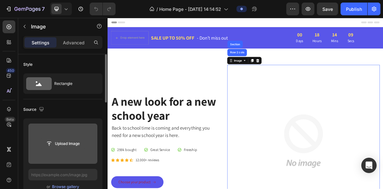
click at [84, 140] on input "file" at bounding box center [63, 143] width 44 height 11
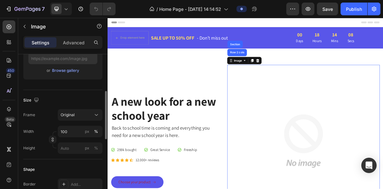
scroll to position [103, 0]
